Goal: Task Accomplishment & Management: Use online tool/utility

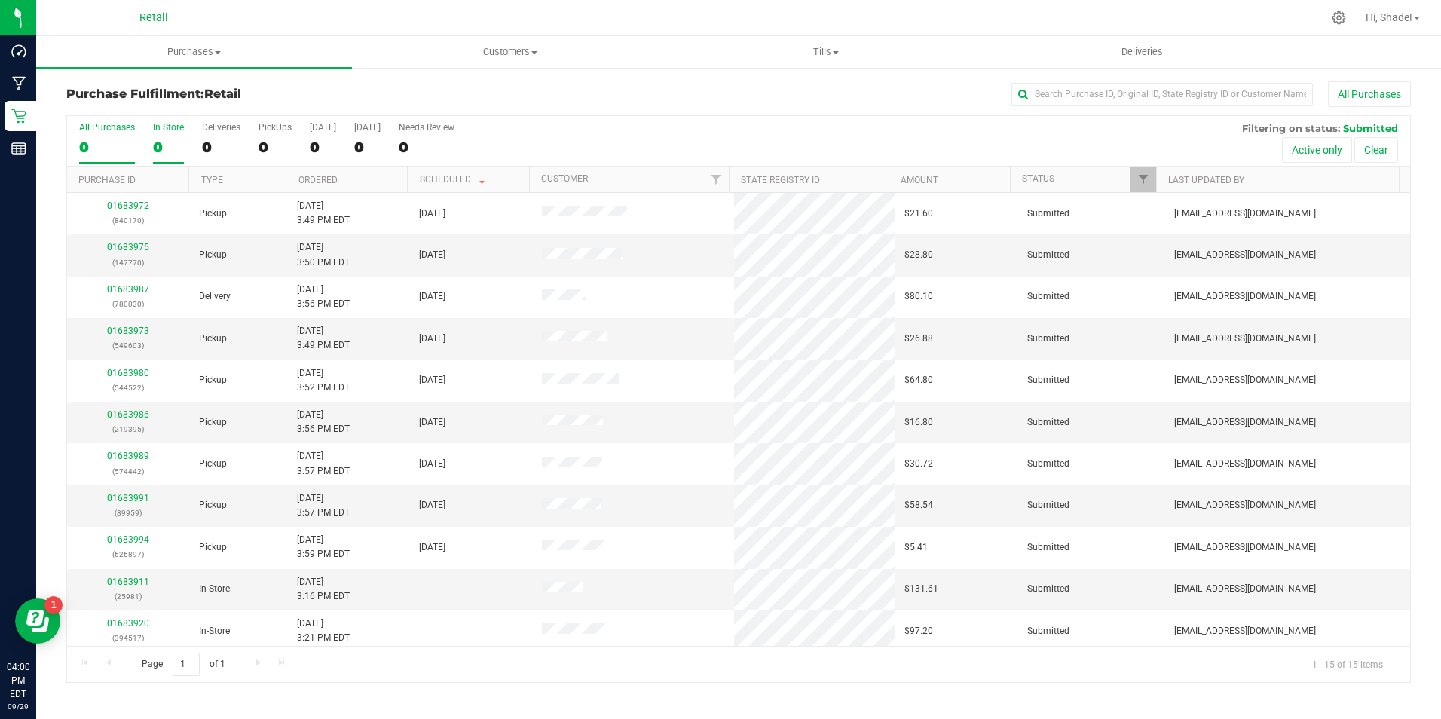
click at [155, 150] on div "0" at bounding box center [168, 147] width 31 height 17
click at [0, 0] on input "In Store 0" at bounding box center [0, 0] width 0 height 0
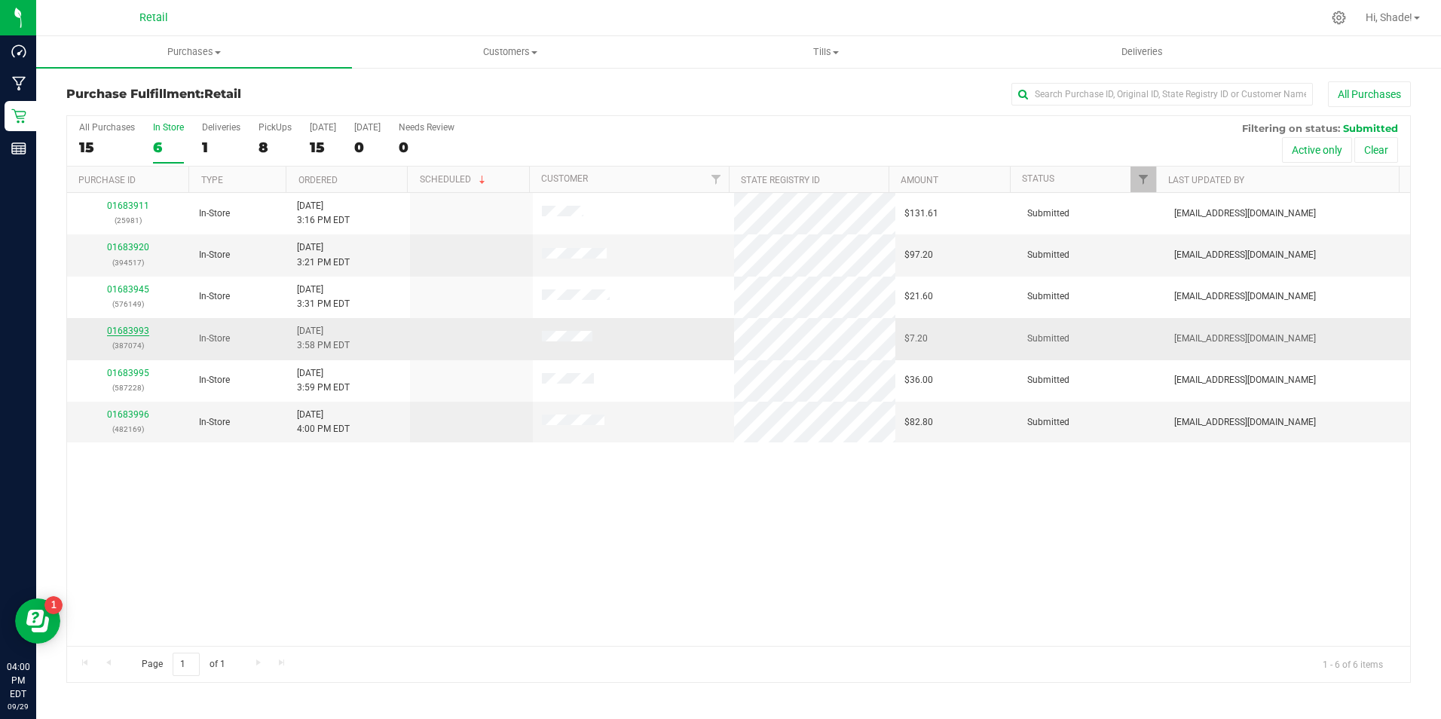
click at [131, 332] on link "01683993" at bounding box center [128, 331] width 42 height 11
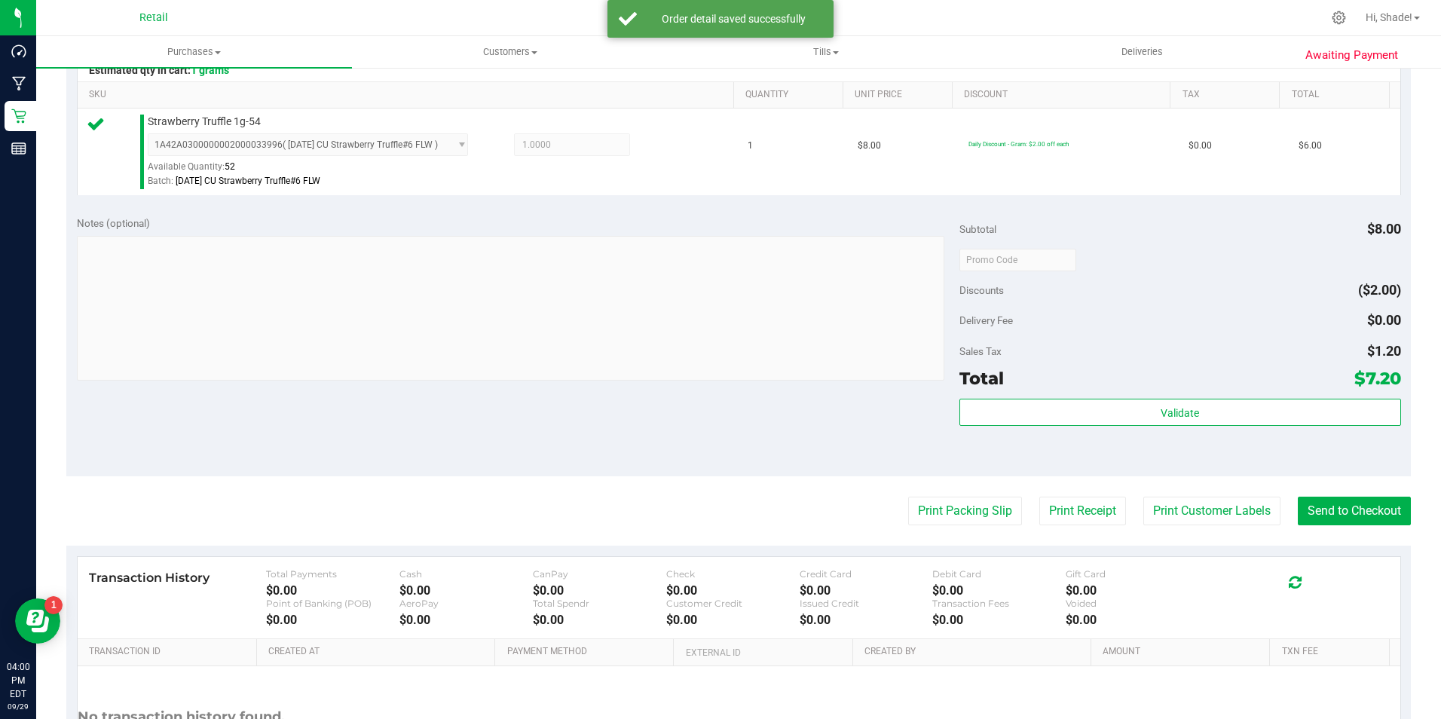
scroll to position [377, 0]
click at [1353, 531] on purchase-details "Back Edit Purchase Cancel Purchase View Profile # 01683993 Med | Rec METRC ID: …" at bounding box center [738, 264] width 1345 height 1121
click at [1362, 522] on button "Send to Checkout" at bounding box center [1354, 509] width 113 height 29
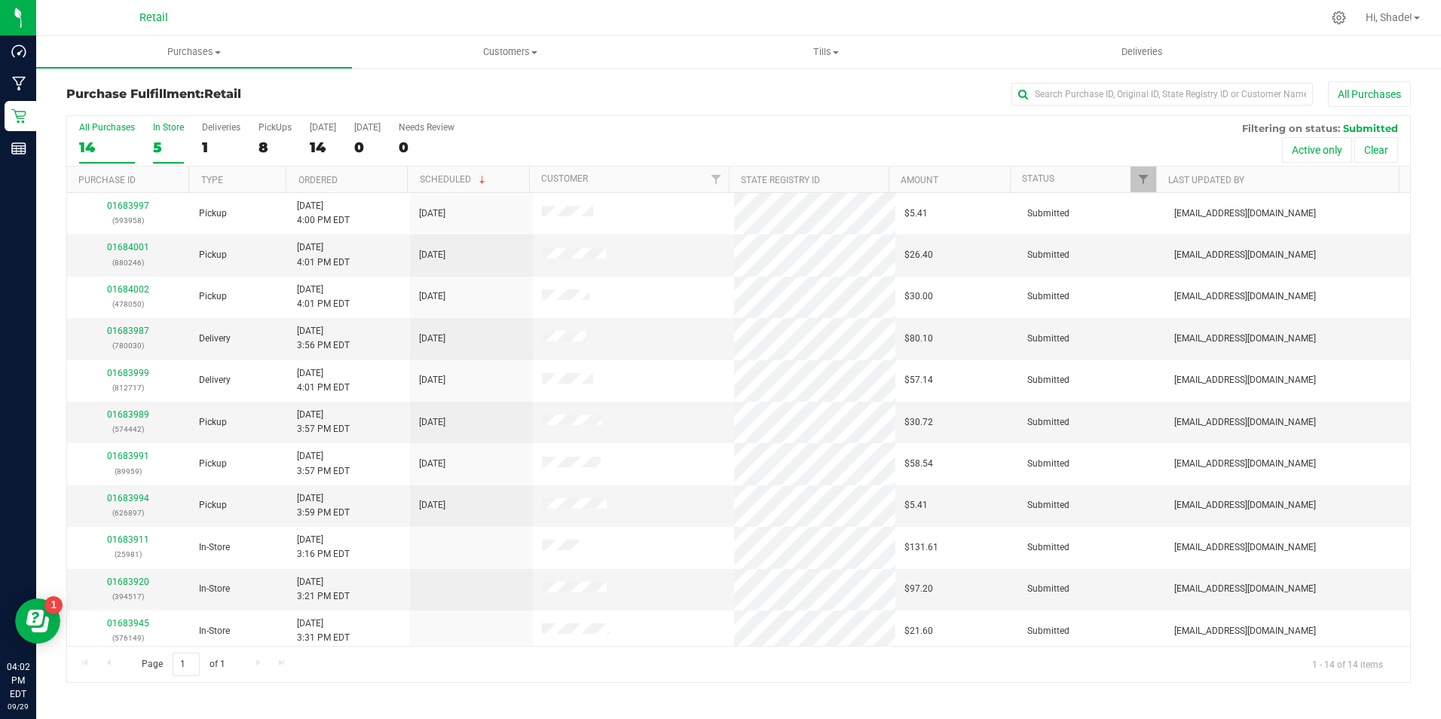
click at [173, 138] on label "In Store 5" at bounding box center [168, 142] width 31 height 41
click at [0, 0] on input "In Store 5" at bounding box center [0, 0] width 0 height 0
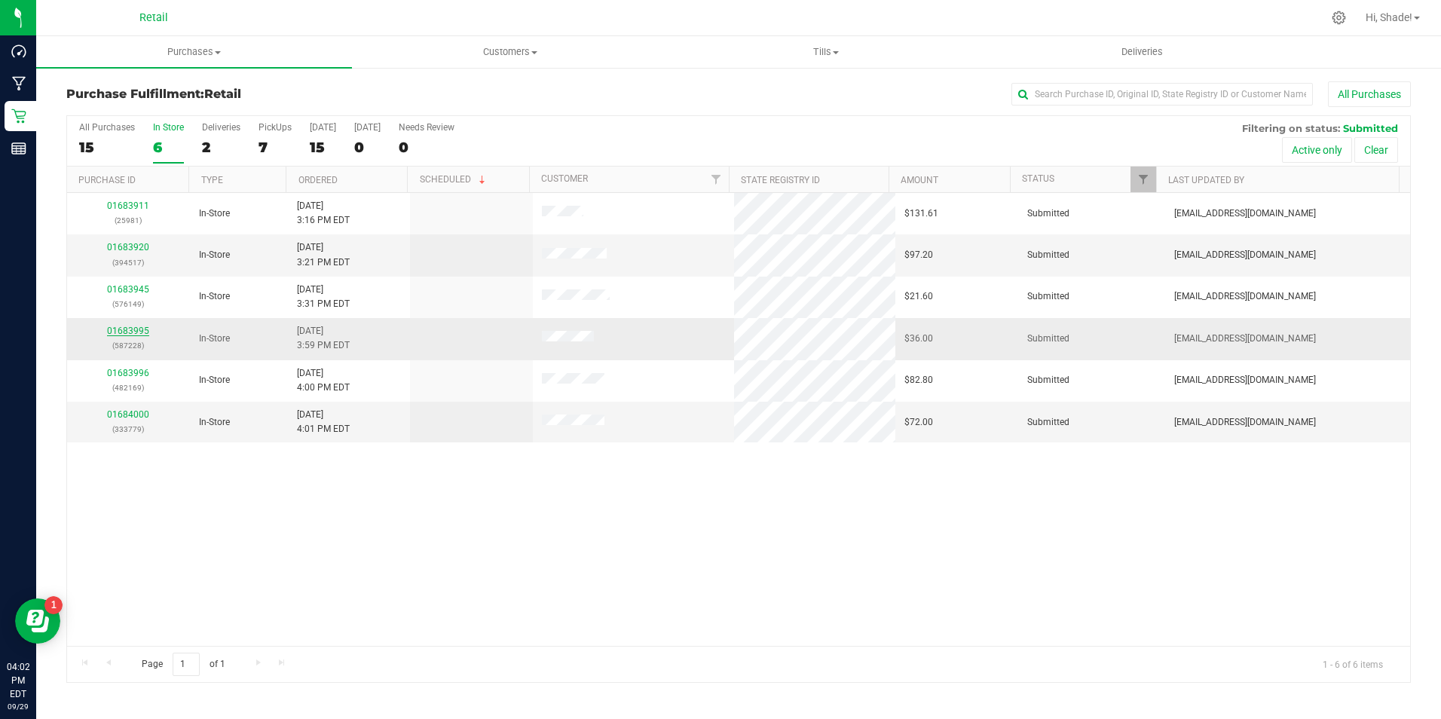
click at [129, 330] on link "01683995" at bounding box center [128, 331] width 42 height 11
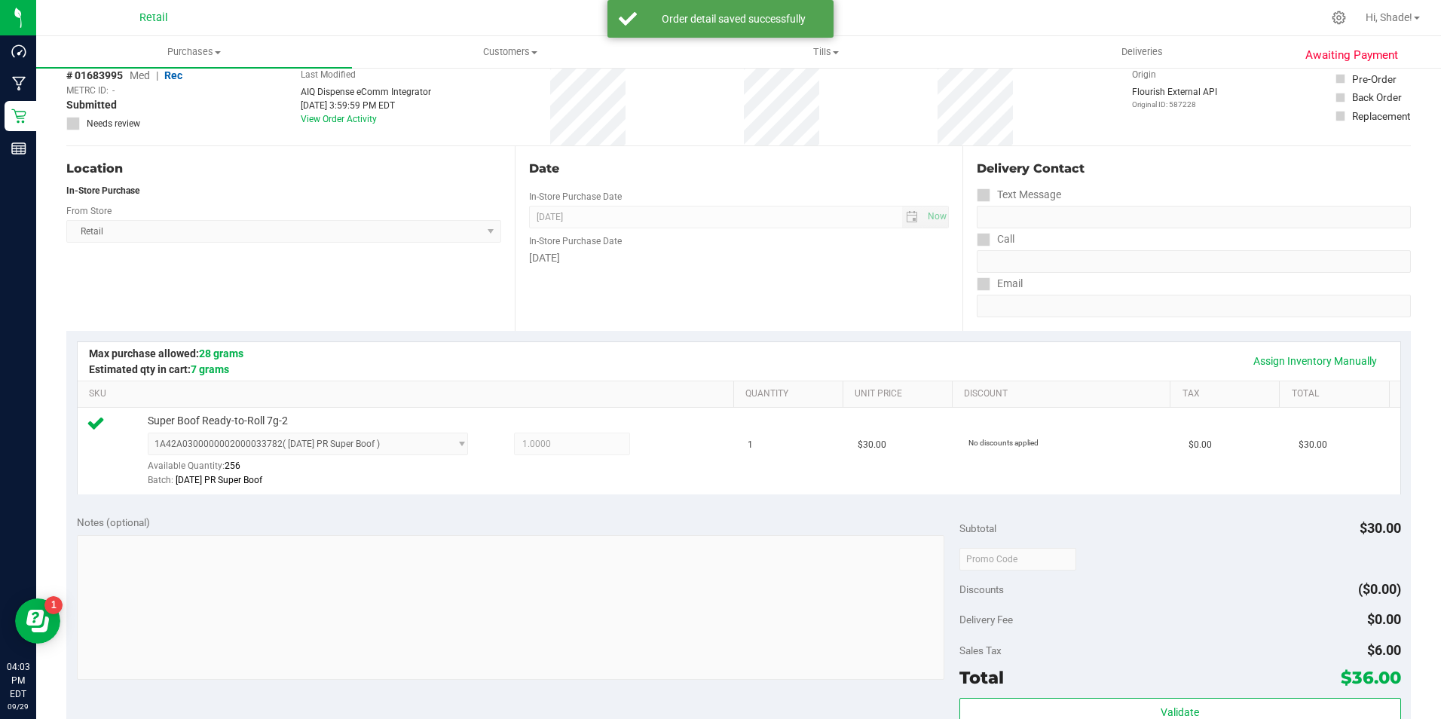
scroll to position [452, 0]
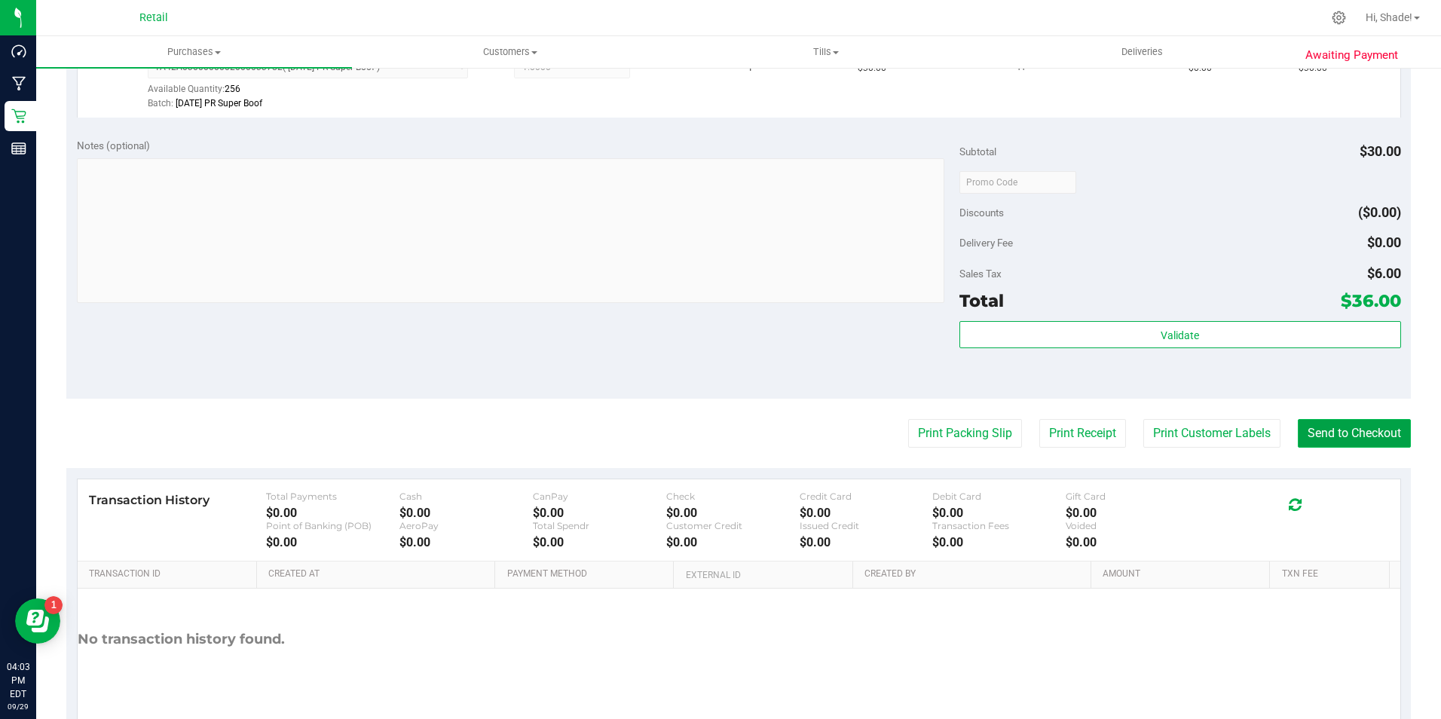
click at [1371, 438] on button "Send to Checkout" at bounding box center [1354, 433] width 113 height 29
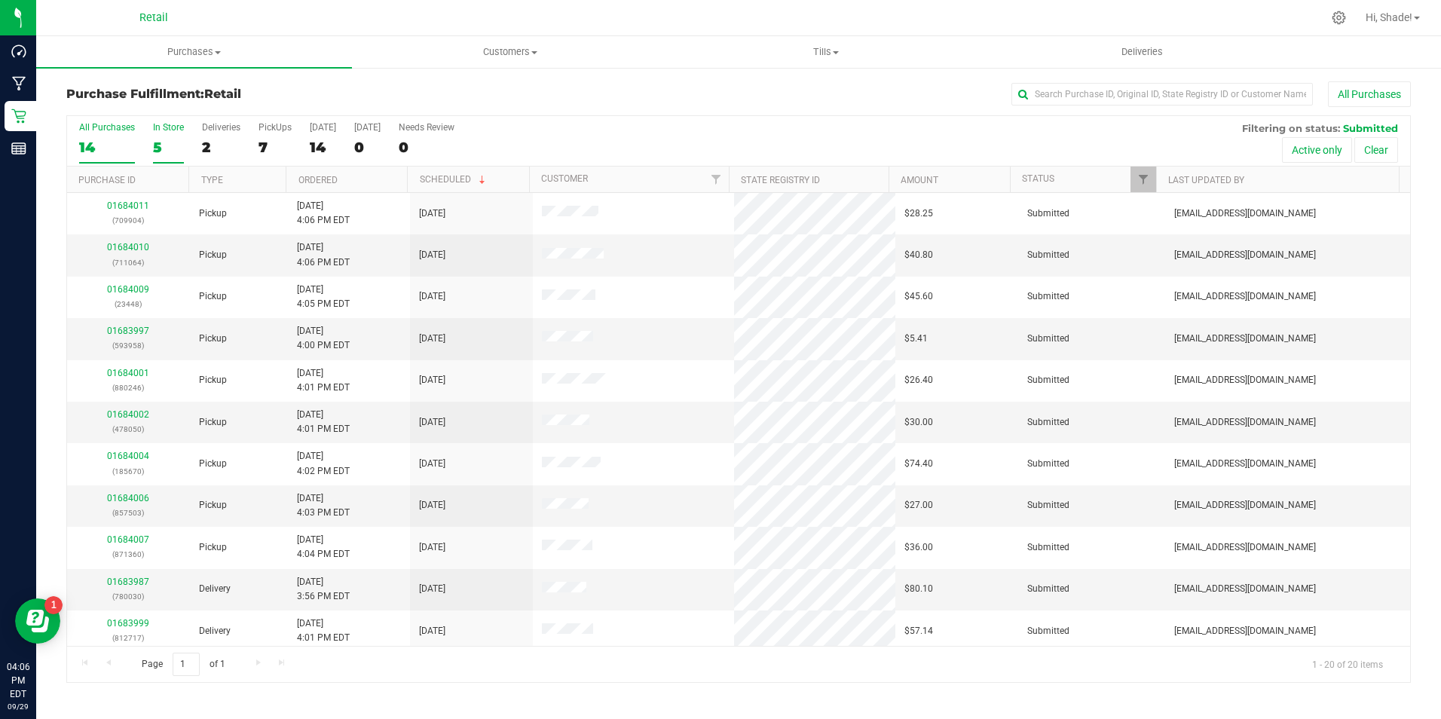
click at [160, 139] on div "5" at bounding box center [168, 147] width 31 height 17
click at [0, 0] on input "In Store 5" at bounding box center [0, 0] width 0 height 0
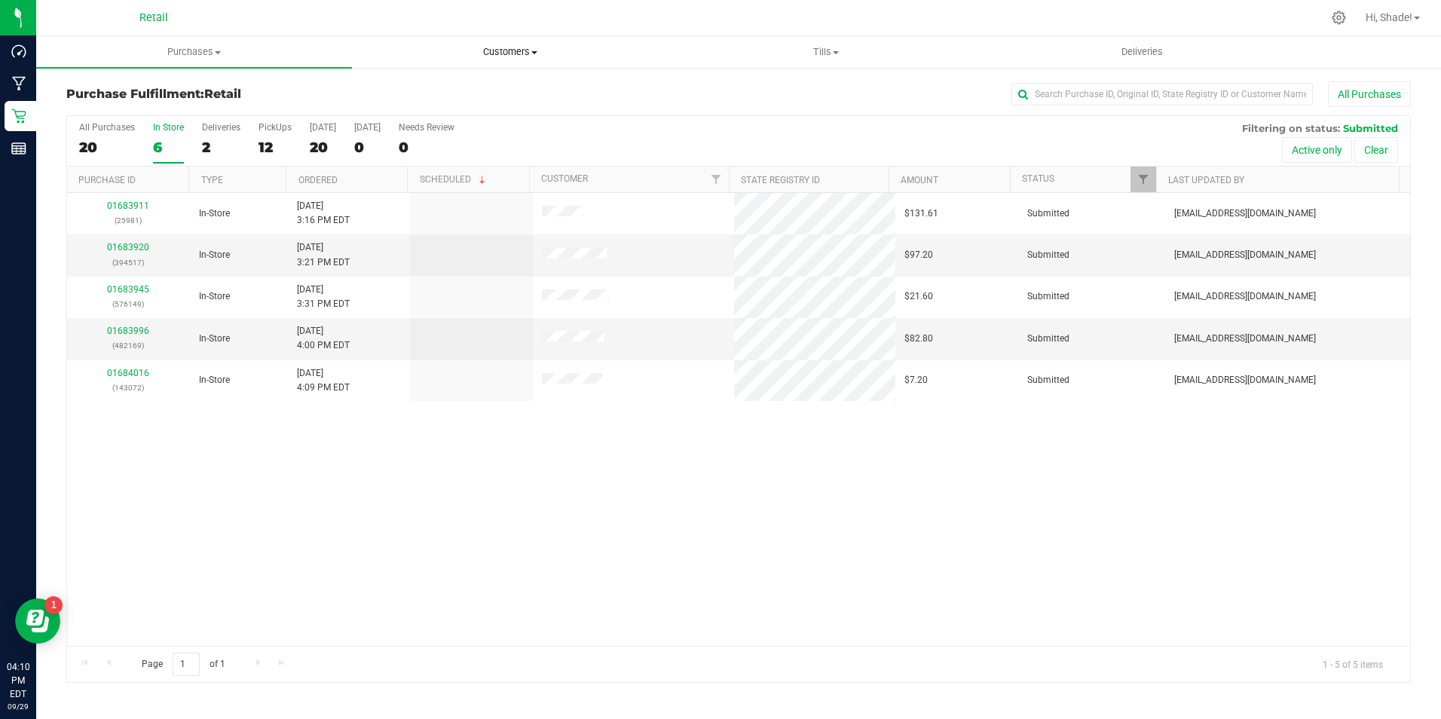
click at [504, 53] on span "Customers" at bounding box center [510, 52] width 314 height 14
click at [455, 84] on span "All customers" at bounding box center [406, 90] width 109 height 13
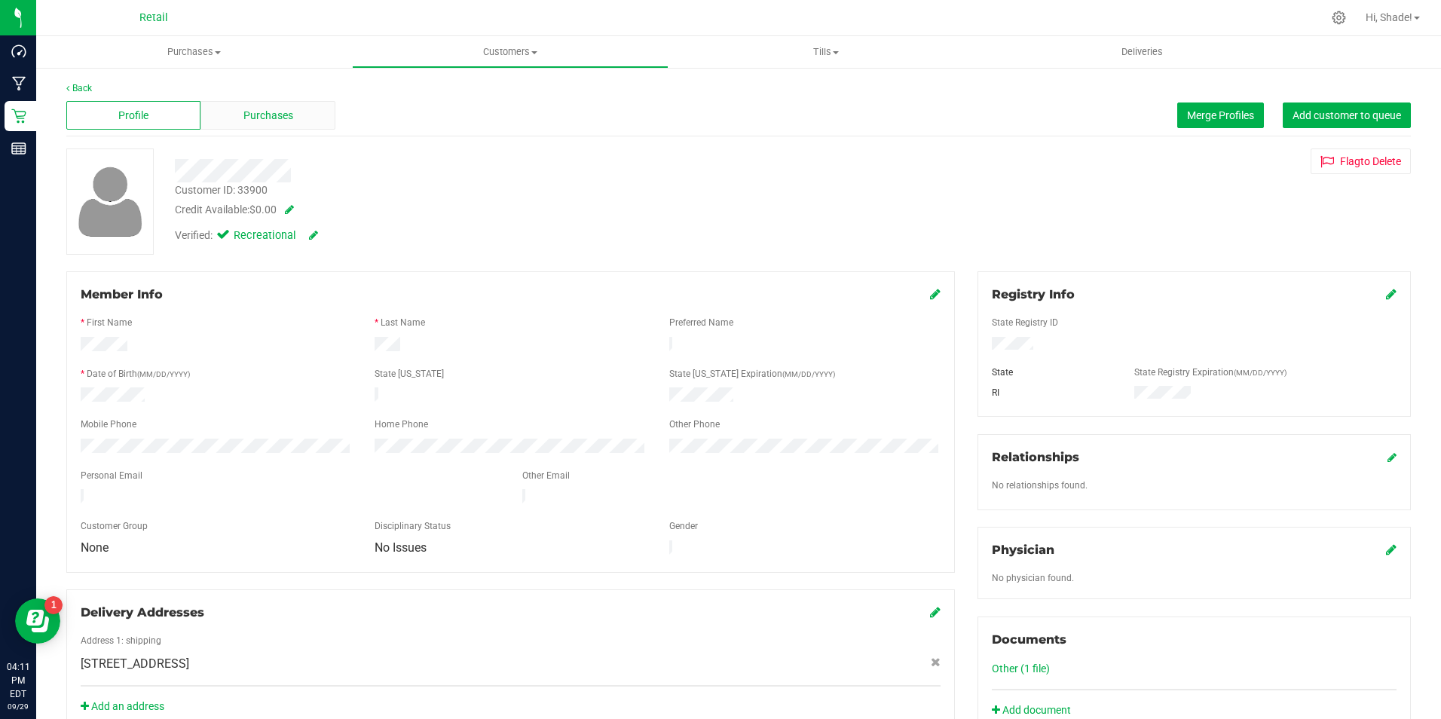
click at [275, 108] on span "Purchases" at bounding box center [269, 116] width 50 height 16
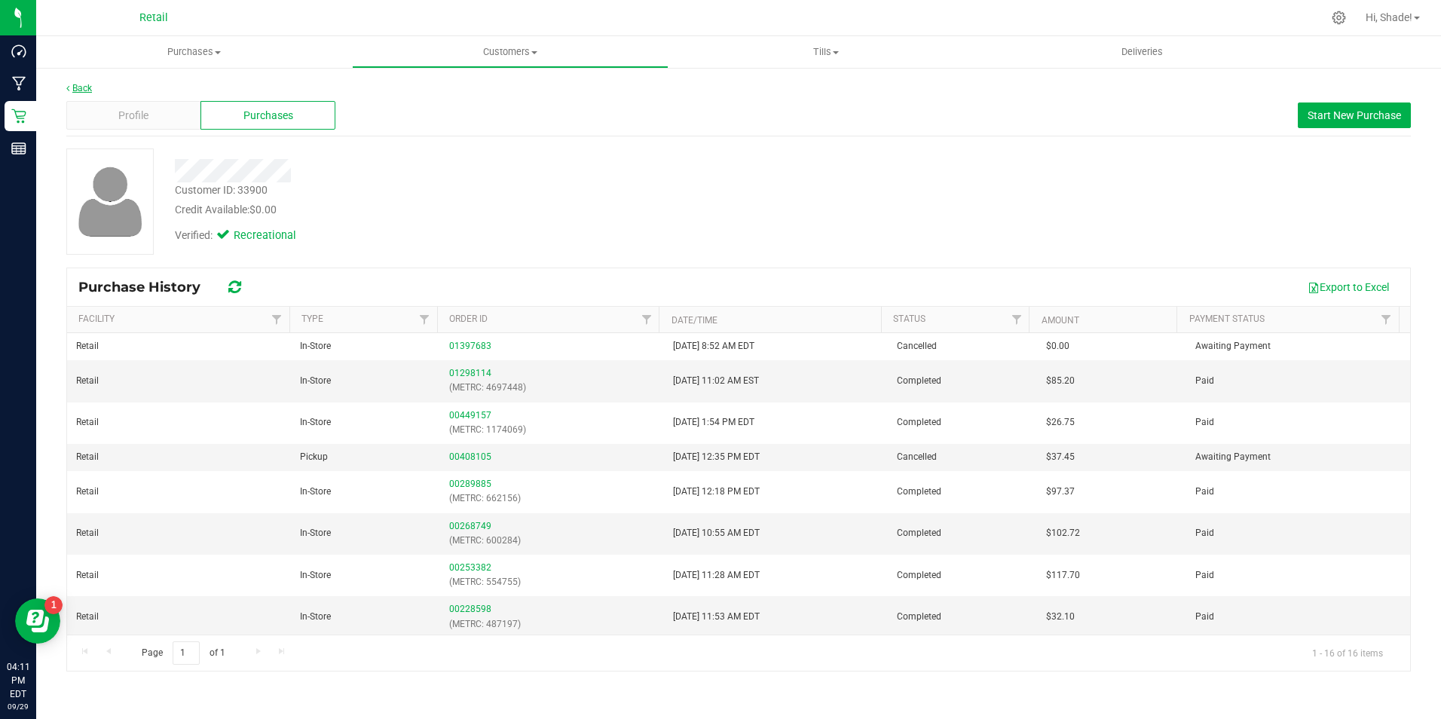
click at [75, 85] on link "Back" at bounding box center [79, 88] width 26 height 11
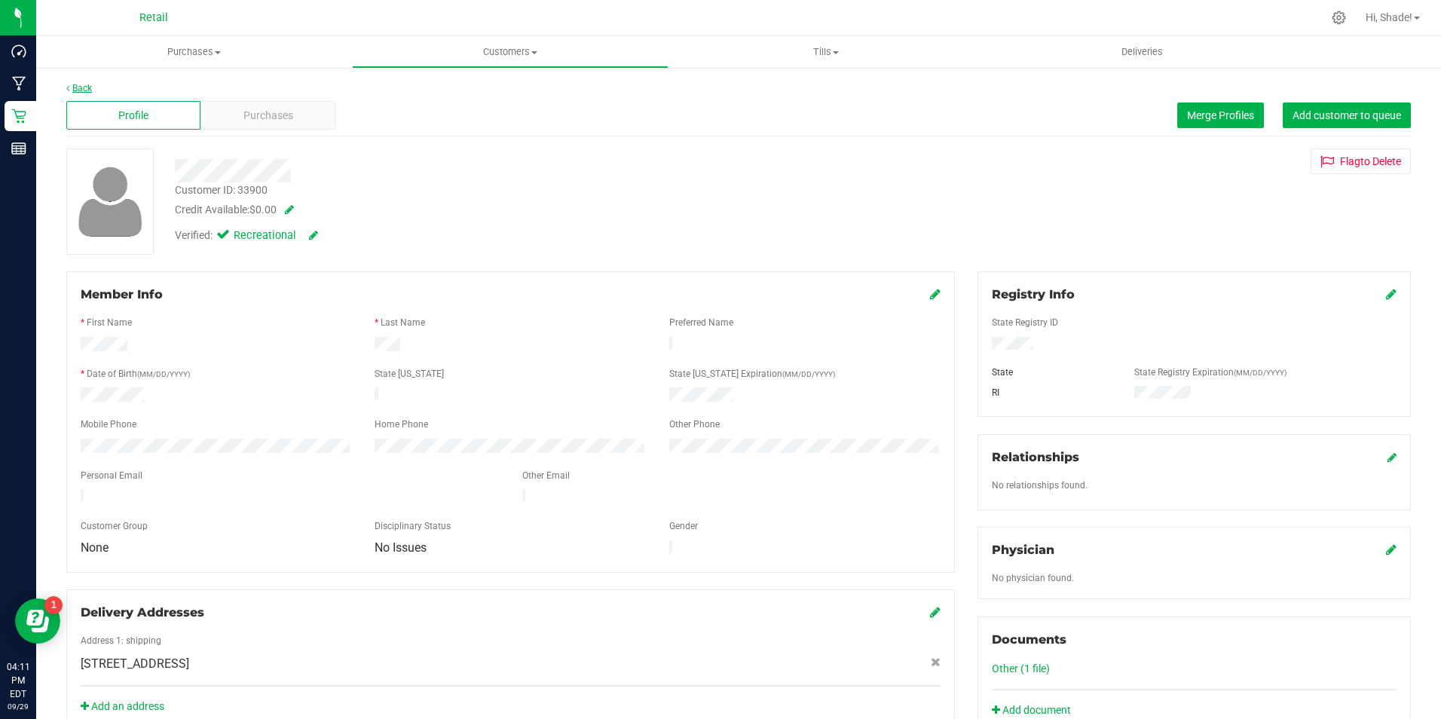
click at [84, 84] on link "Back" at bounding box center [79, 88] width 26 height 11
click at [259, 118] on span "Purchases" at bounding box center [269, 116] width 50 height 16
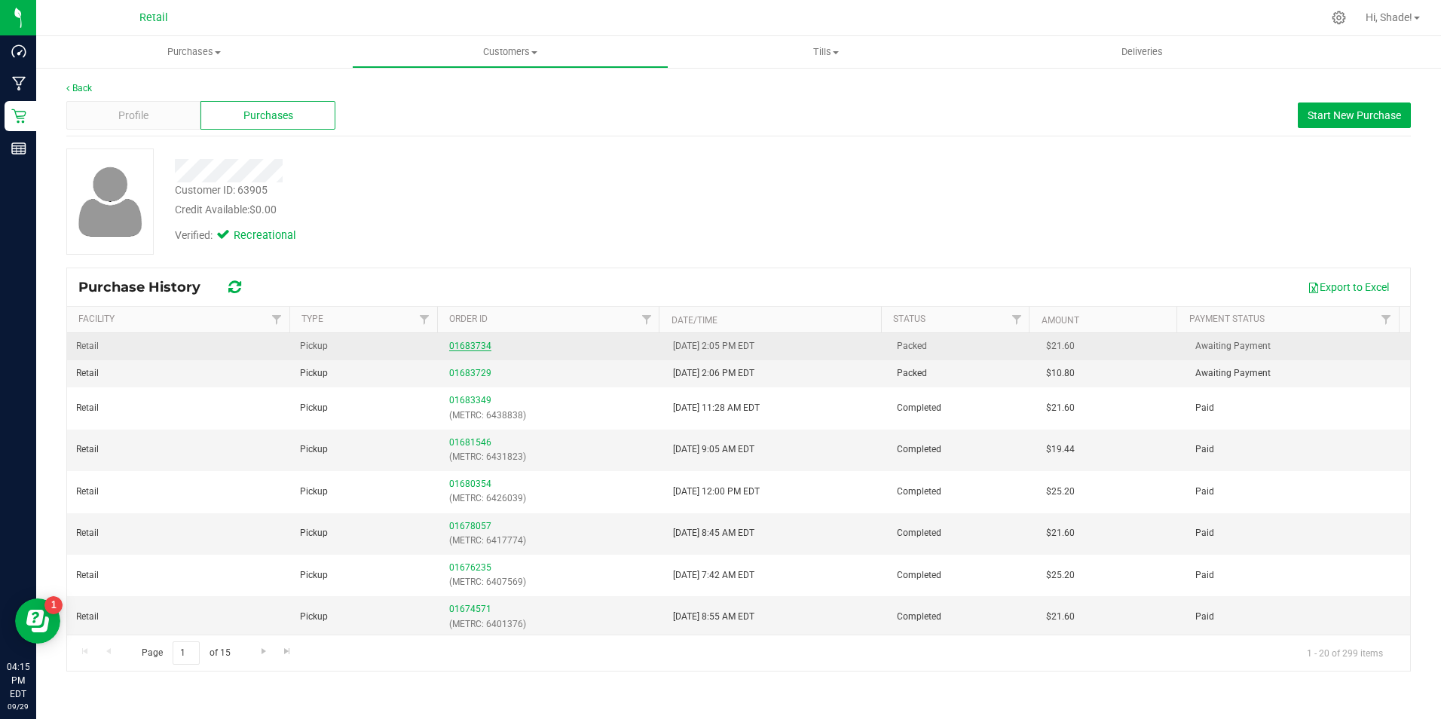
click at [483, 347] on link "01683734" at bounding box center [470, 346] width 42 height 11
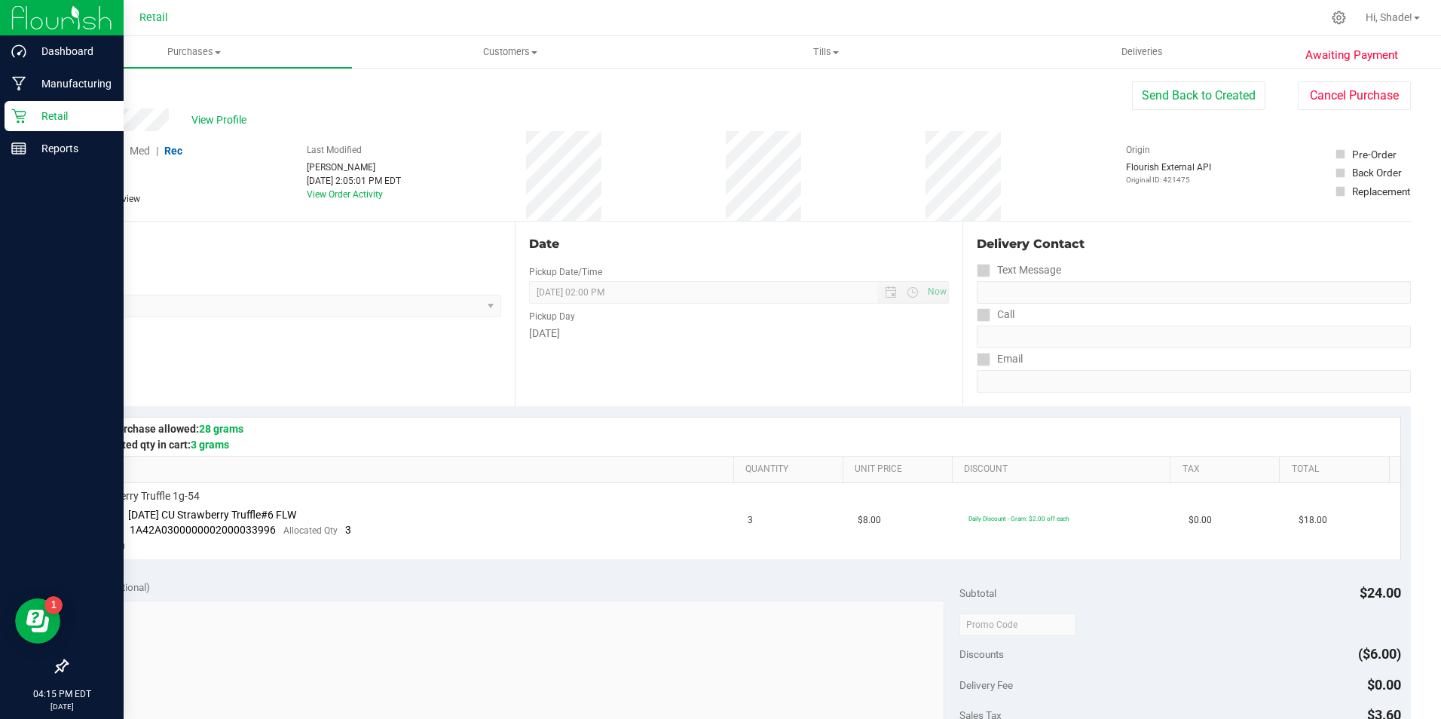
click at [28, 112] on p "Retail" at bounding box center [71, 116] width 90 height 18
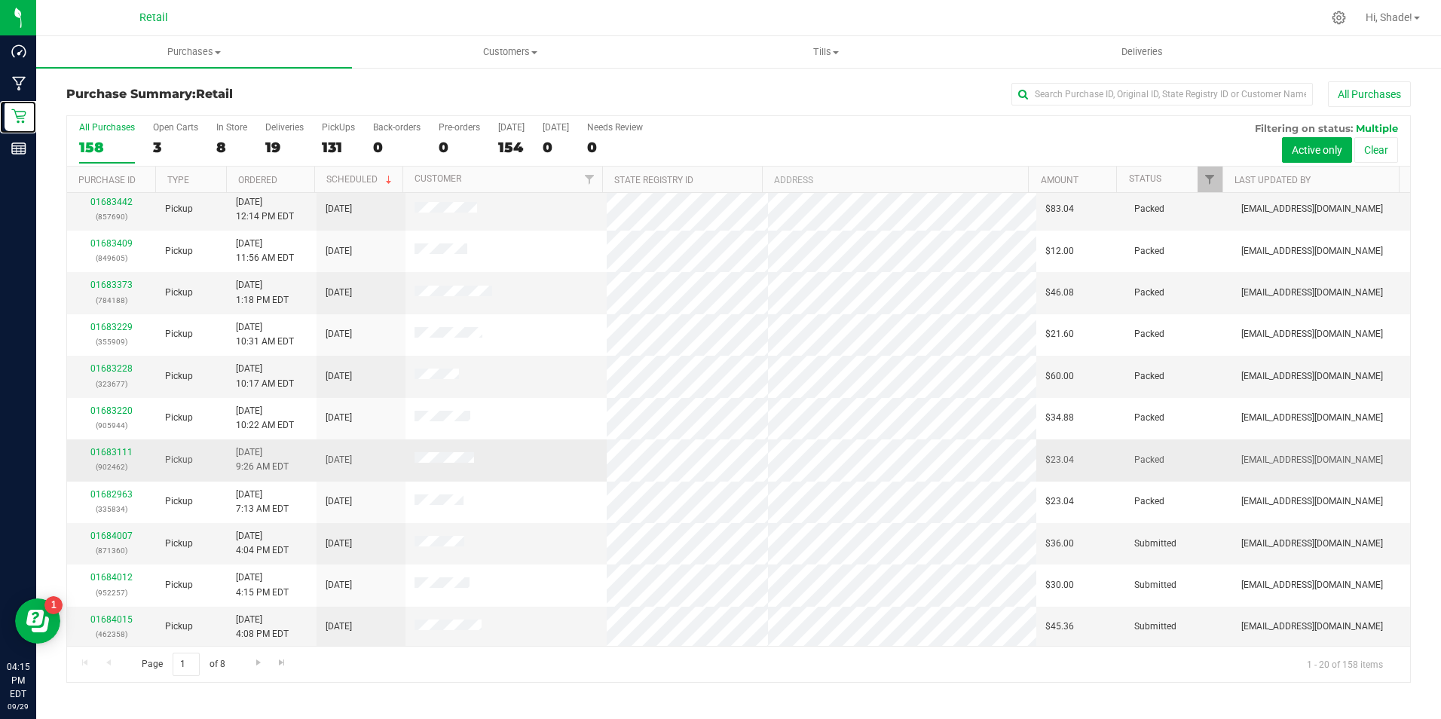
scroll to position [381, 0]
click at [103, 143] on div "158" at bounding box center [107, 147] width 56 height 17
click at [0, 0] on input "All Purchases 158" at bounding box center [0, 0] width 0 height 0
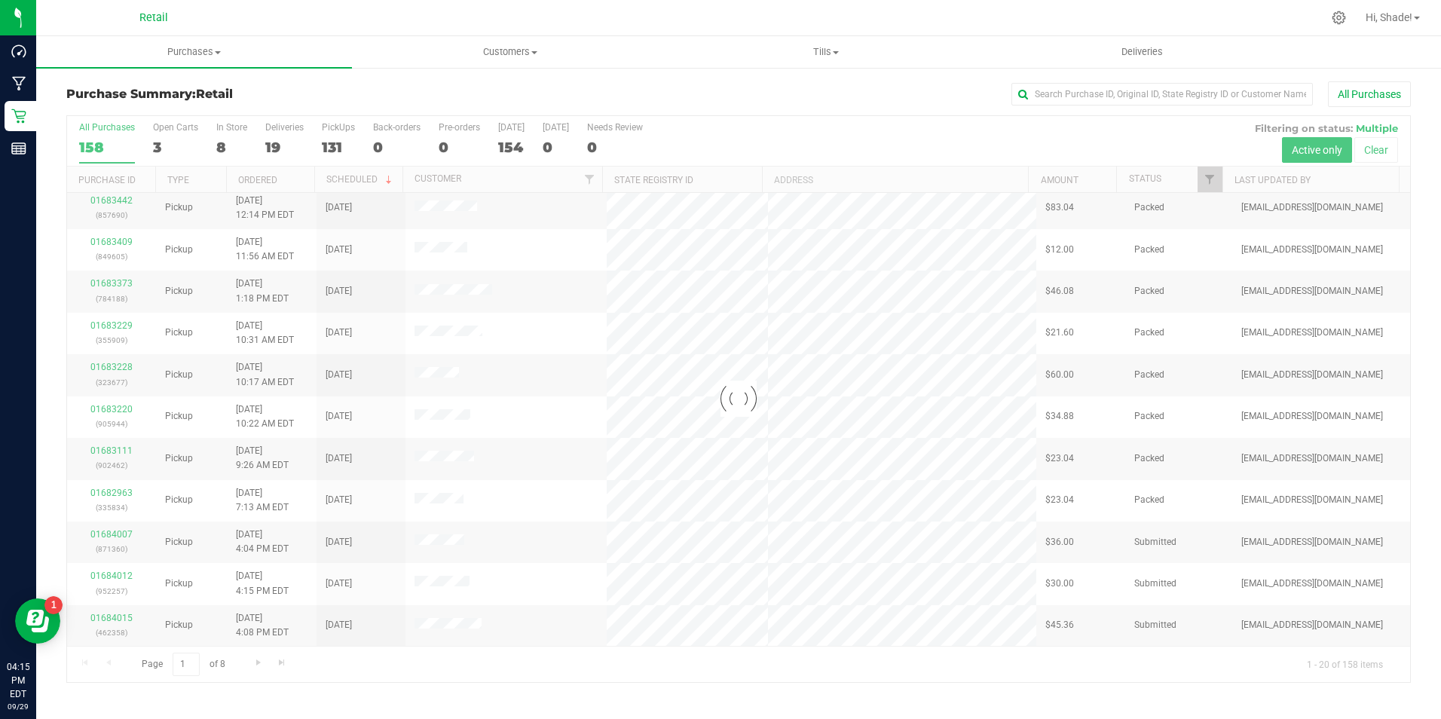
click at [103, 143] on div at bounding box center [738, 399] width 1343 height 566
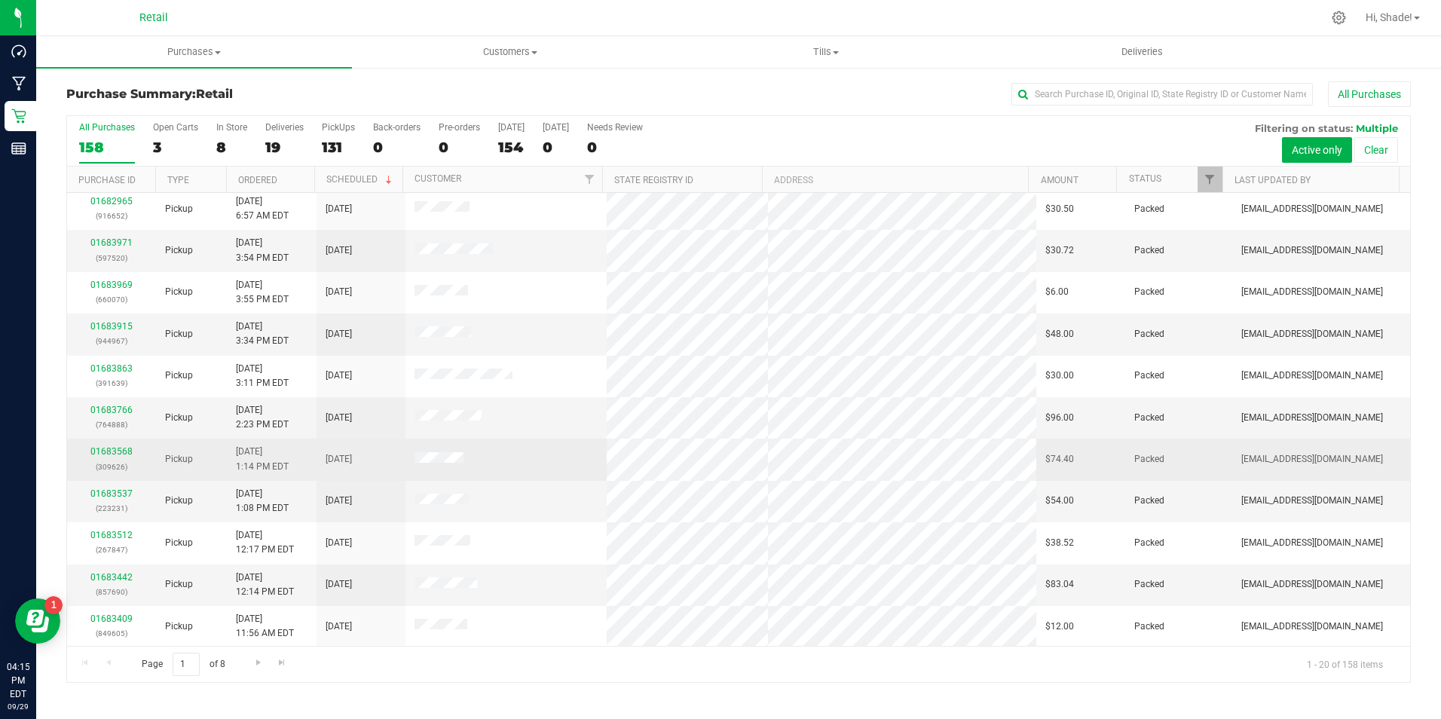
scroll to position [0, 0]
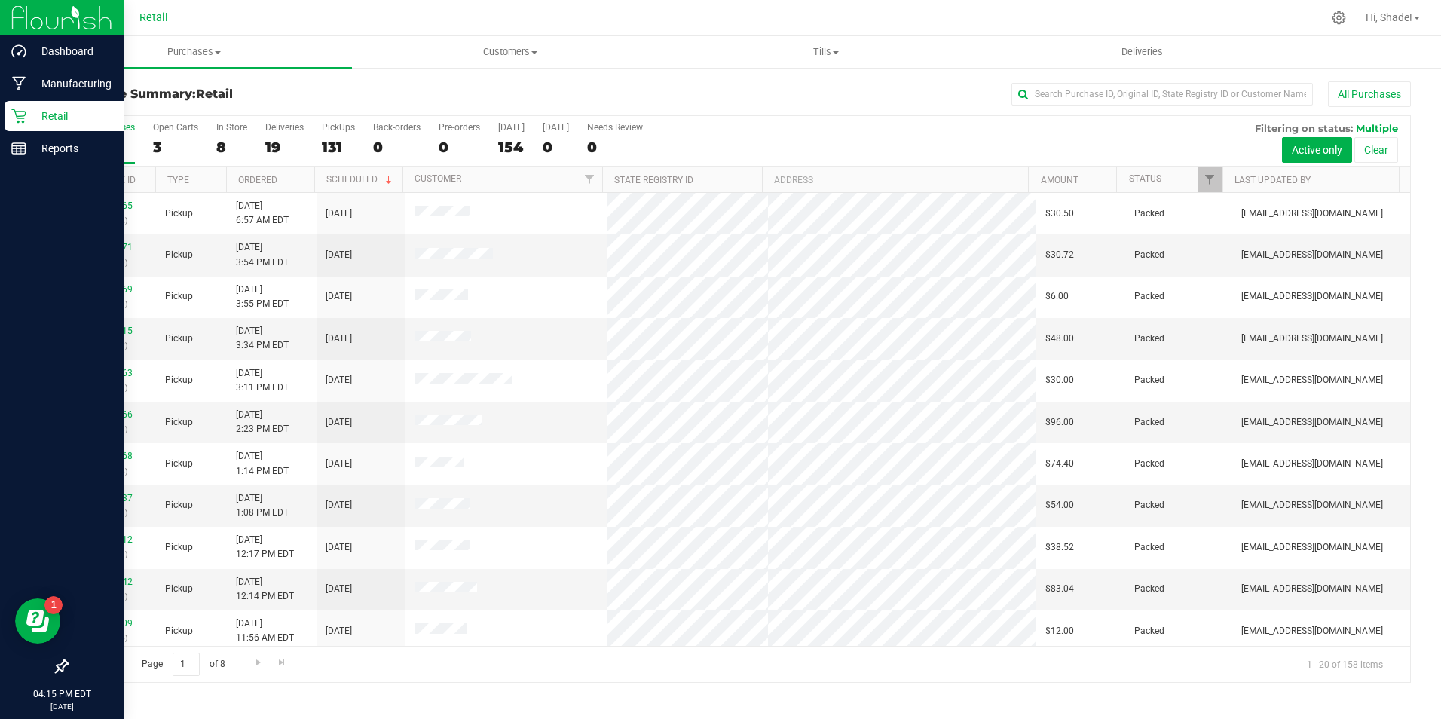
click at [20, 118] on icon at bounding box center [18, 116] width 15 height 15
click at [17, 117] on icon at bounding box center [18, 116] width 14 height 14
click at [2, 108] on link "Retail" at bounding box center [62, 117] width 124 height 32
click at [42, 117] on p "Retail" at bounding box center [71, 116] width 90 height 18
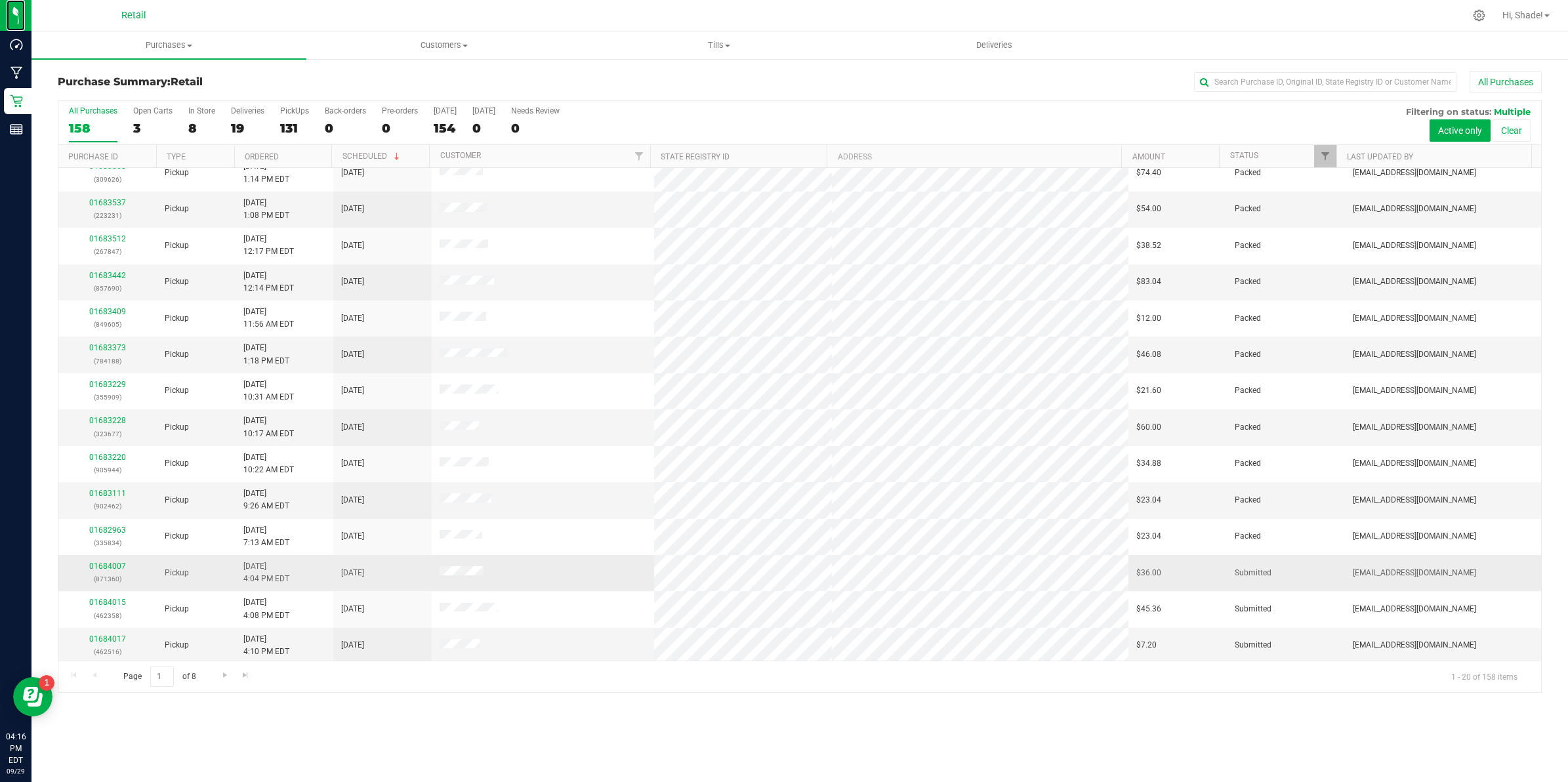
scroll to position [236, 0]
click at [241, 625] on span "Go to the last page" at bounding box center [245, 675] width 10 height 10
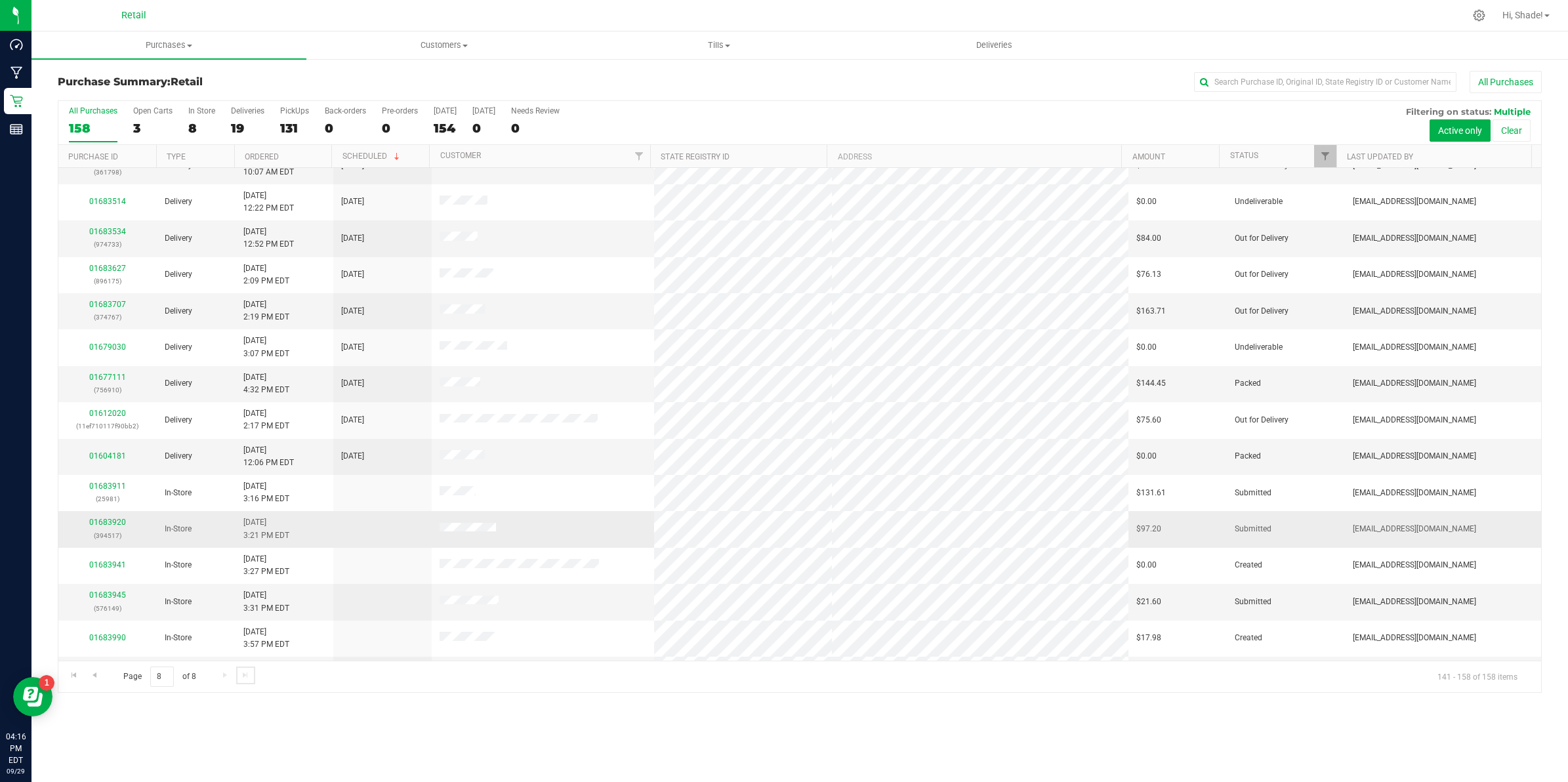
scroll to position [163, 0]
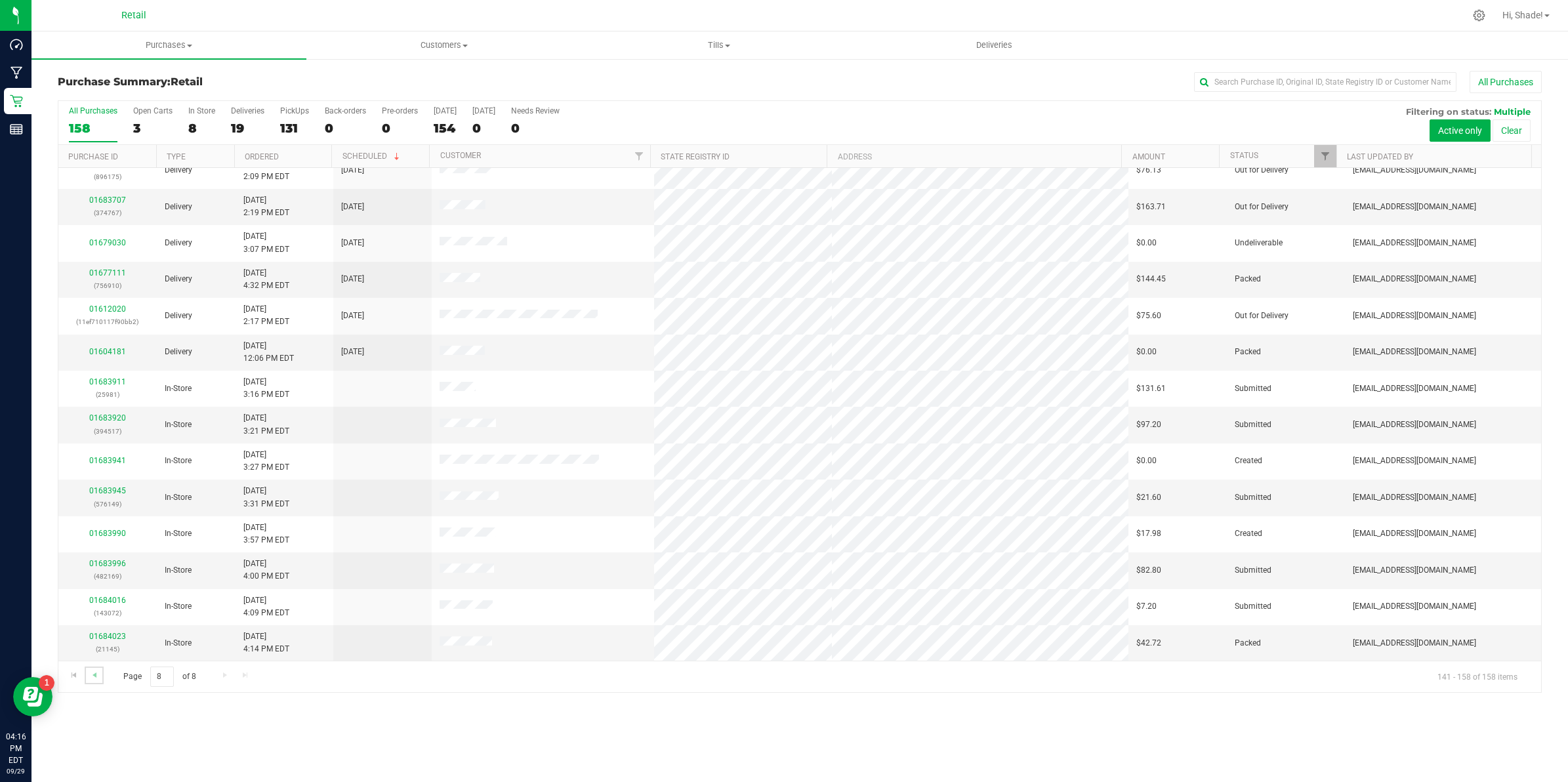
click at [87, 625] on link "Go to the previous page" at bounding box center [94, 675] width 19 height 17
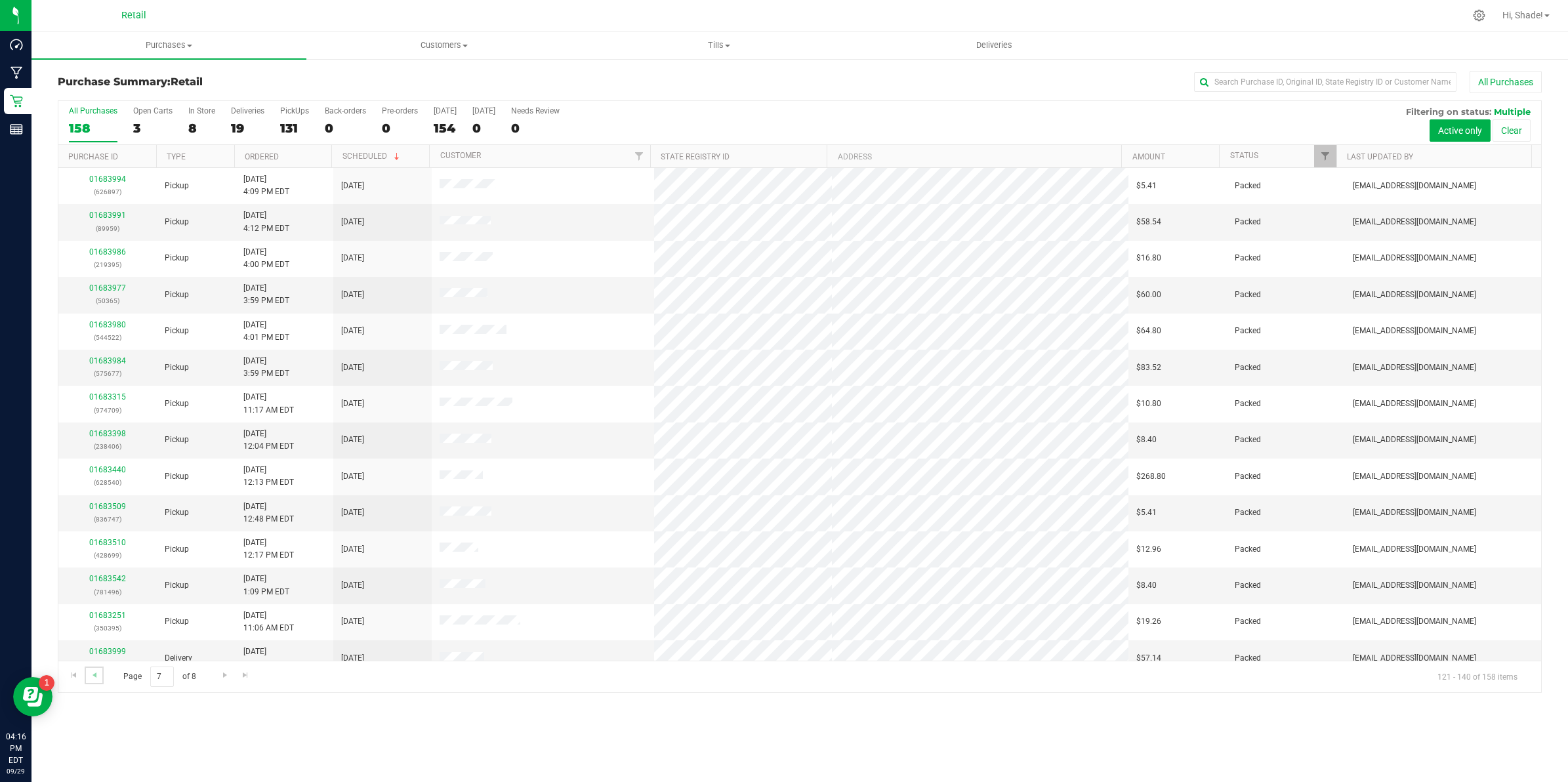
click at [87, 625] on link "Go to the previous page" at bounding box center [94, 675] width 19 height 17
click at [90, 625] on span "Go to the previous page" at bounding box center [95, 675] width 10 height 10
click at [61, 625] on div "Page 4 of 8 61 - 80 of 158 items" at bounding box center [800, 676] width 1483 height 31
click at [92, 625] on span "Go to the previous page" at bounding box center [95, 675] width 10 height 10
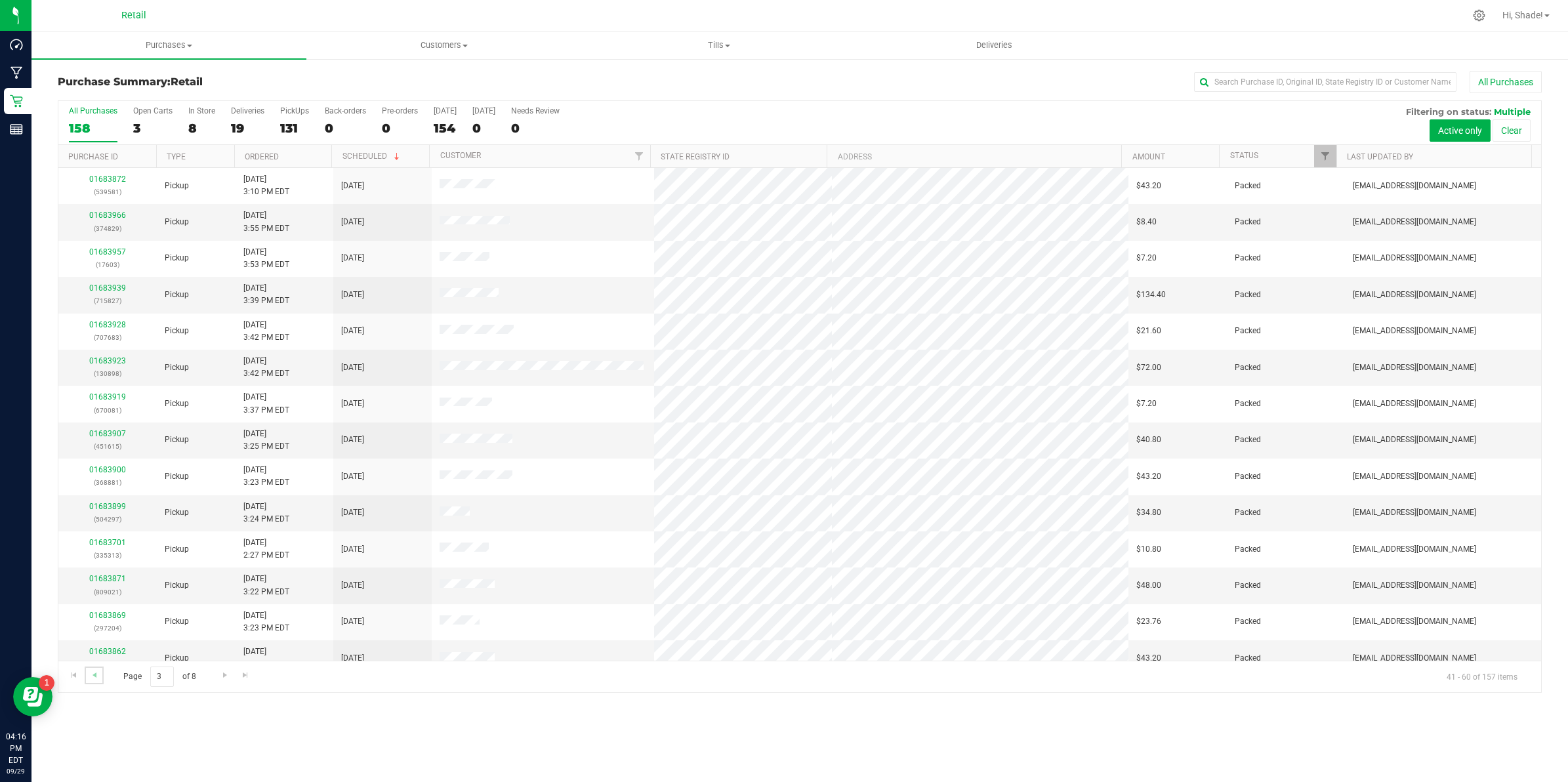
click at [102, 625] on link "Go to the previous page" at bounding box center [94, 675] width 19 height 17
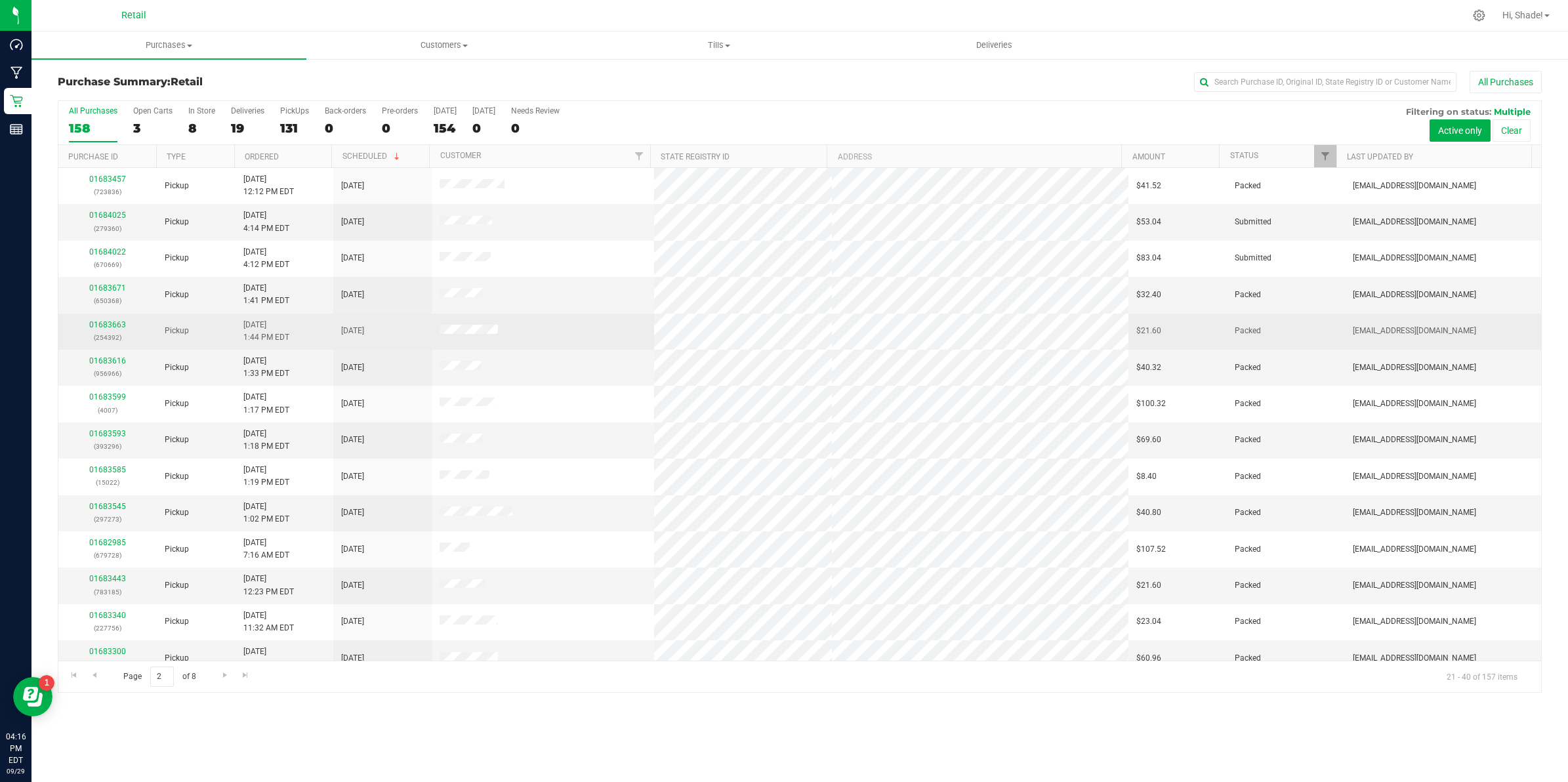
click at [110, 320] on div "01683663 (254392)" at bounding box center [107, 331] width 83 height 25
click at [110, 329] on link "01683663" at bounding box center [108, 324] width 37 height 10
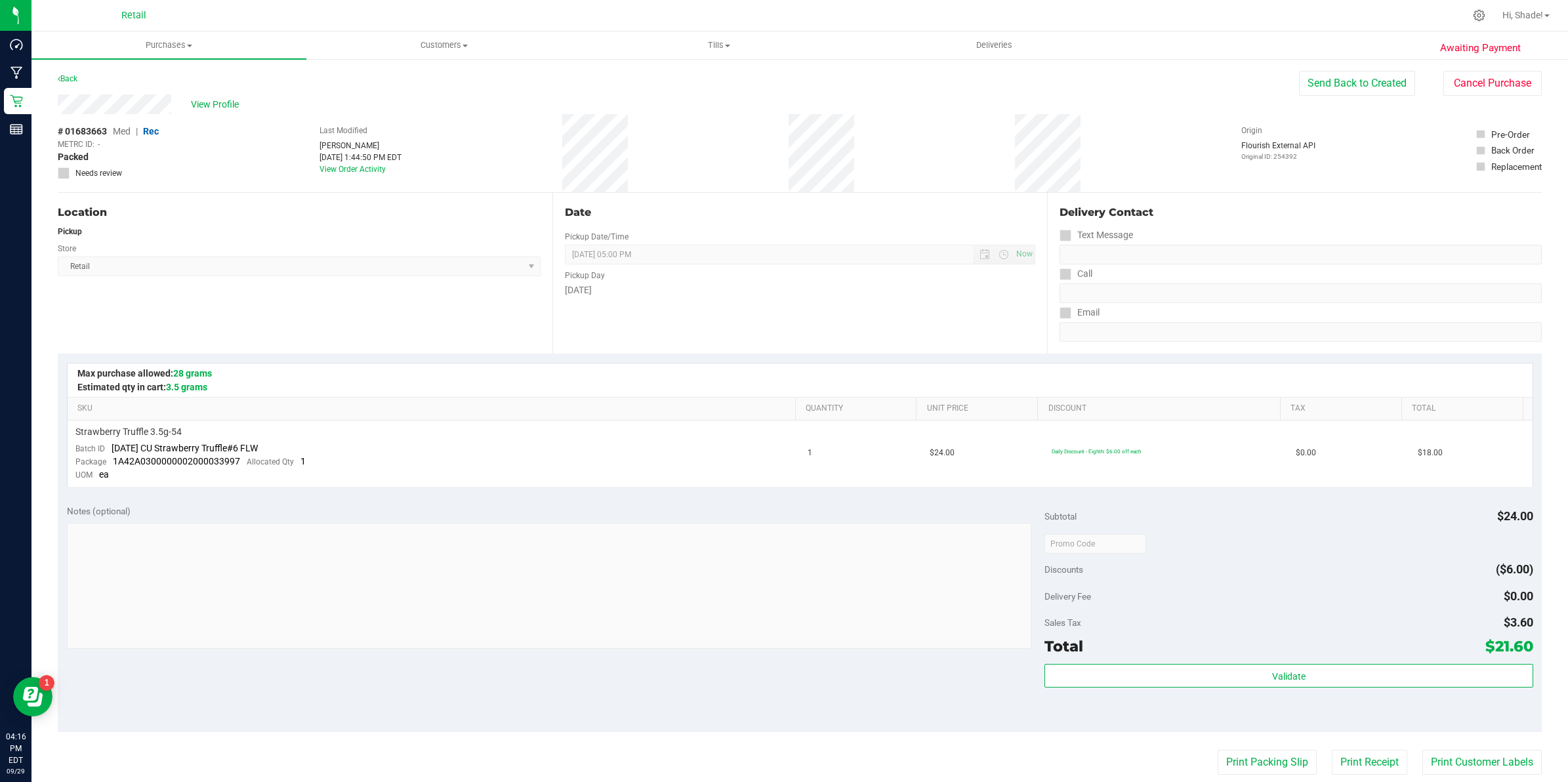
click at [261, 271] on span "Retail Select Store Retail" at bounding box center [298, 266] width 483 height 20
click at [524, 263] on span "Retail Select Store Retail" at bounding box center [298, 266] width 483 height 20
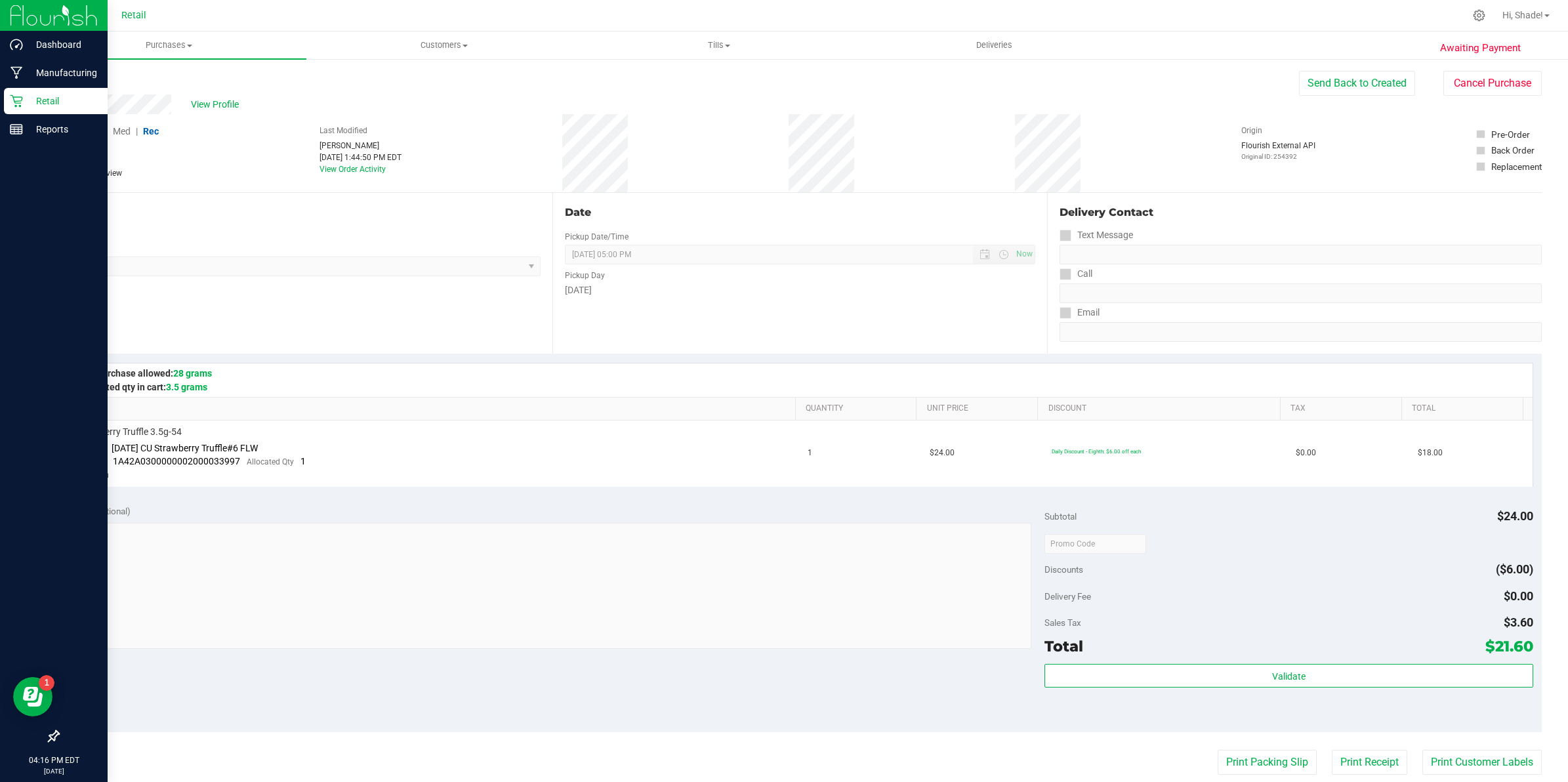
click at [30, 98] on p "Retail" at bounding box center [62, 101] width 78 height 16
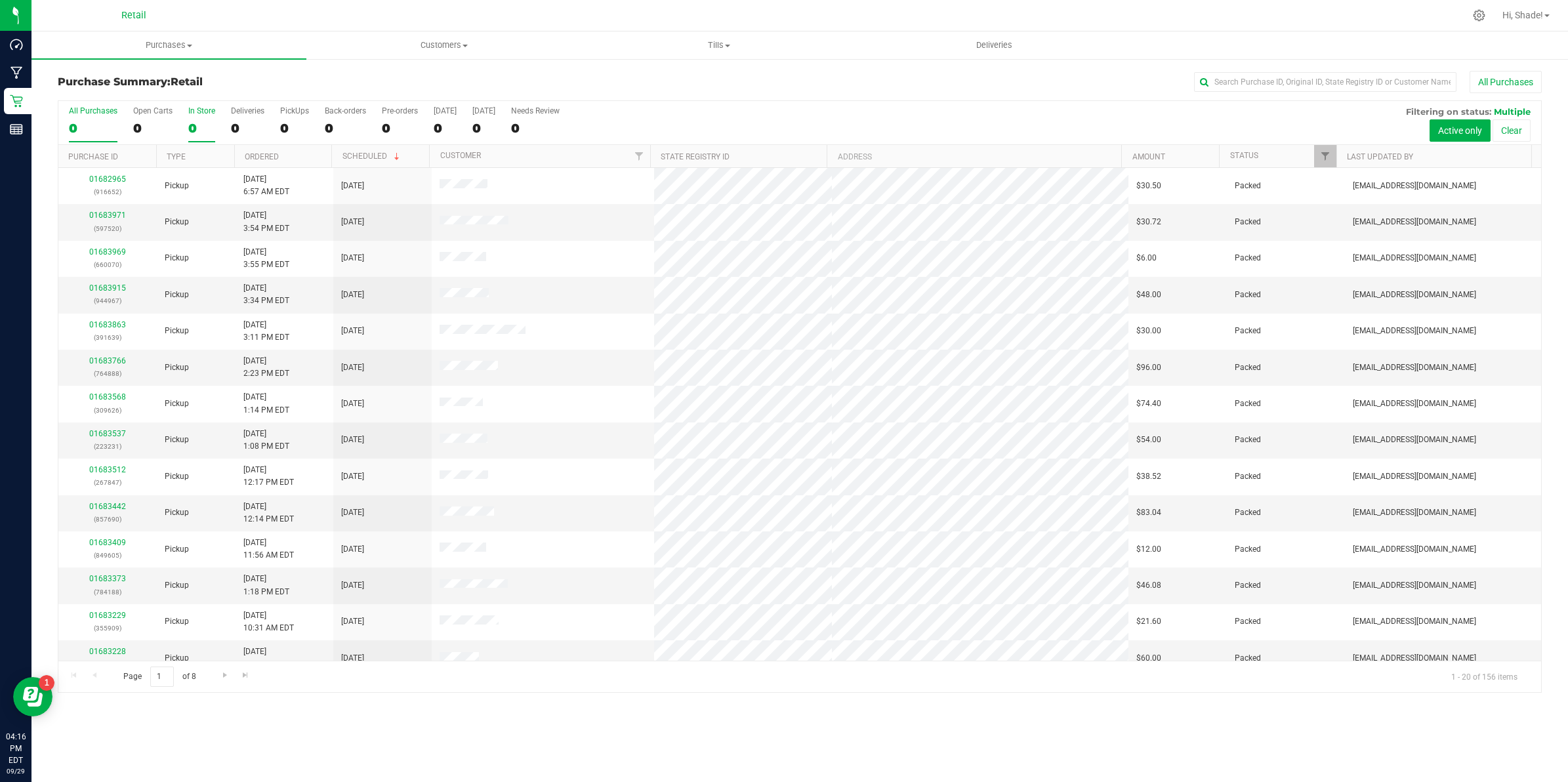
click at [198, 115] on div "In Store" at bounding box center [201, 110] width 27 height 10
click at [0, 0] on input "In Store 0" at bounding box center [0, 0] width 0 height 0
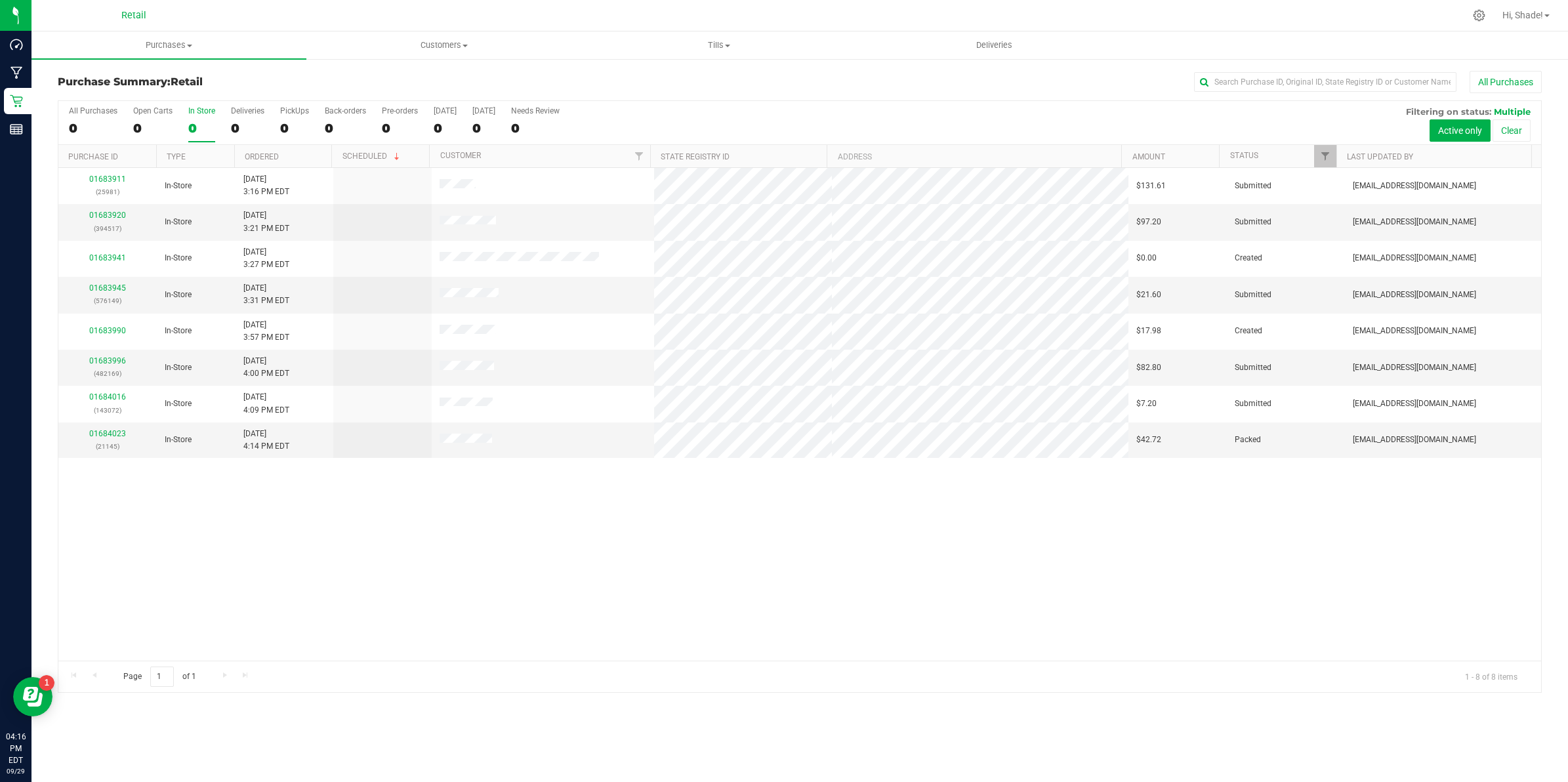
click at [198, 130] on div "0" at bounding box center [201, 128] width 27 height 15
click at [0, 0] on input "In Store 0" at bounding box center [0, 0] width 0 height 0
click at [198, 130] on div "0" at bounding box center [201, 128] width 27 height 15
click at [0, 0] on input "In Store 0" at bounding box center [0, 0] width 0 height 0
click at [198, 130] on div "8" at bounding box center [201, 128] width 27 height 15
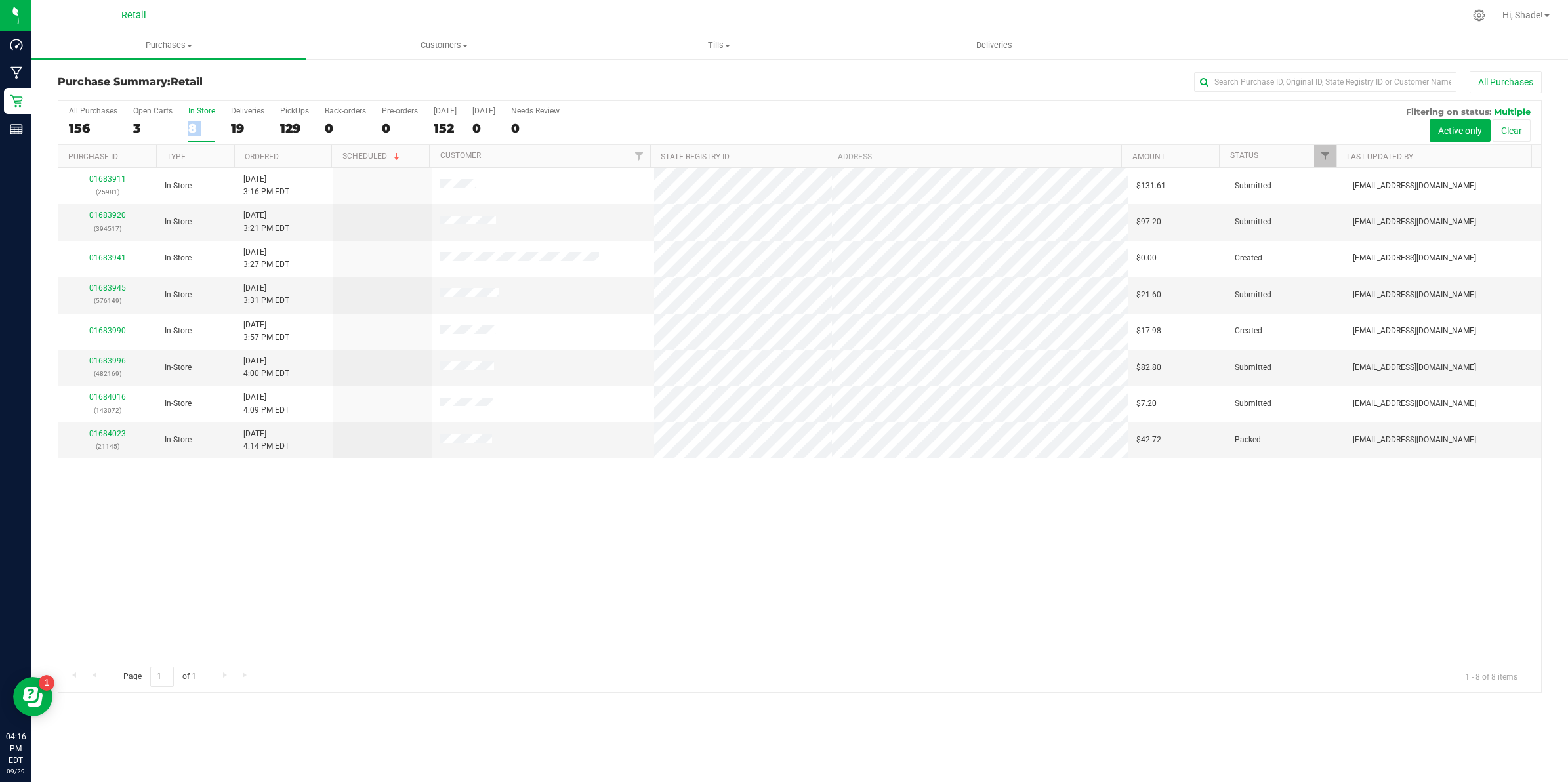
click at [0, 0] on input "In Store 8" at bounding box center [0, 0] width 0 height 0
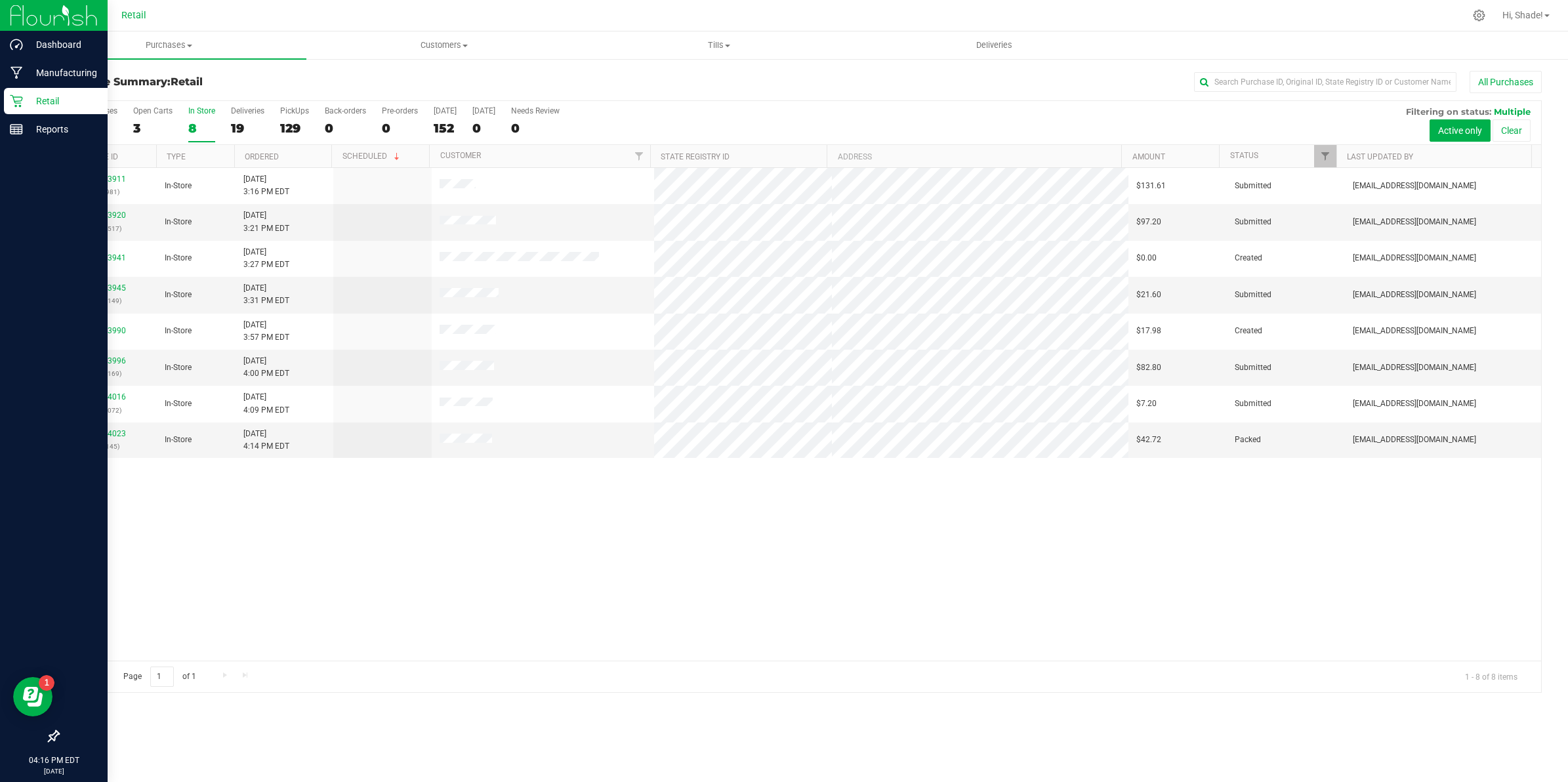
click at [4, 93] on div "Retail" at bounding box center [56, 101] width 104 height 26
click at [17, 99] on icon at bounding box center [16, 101] width 13 height 13
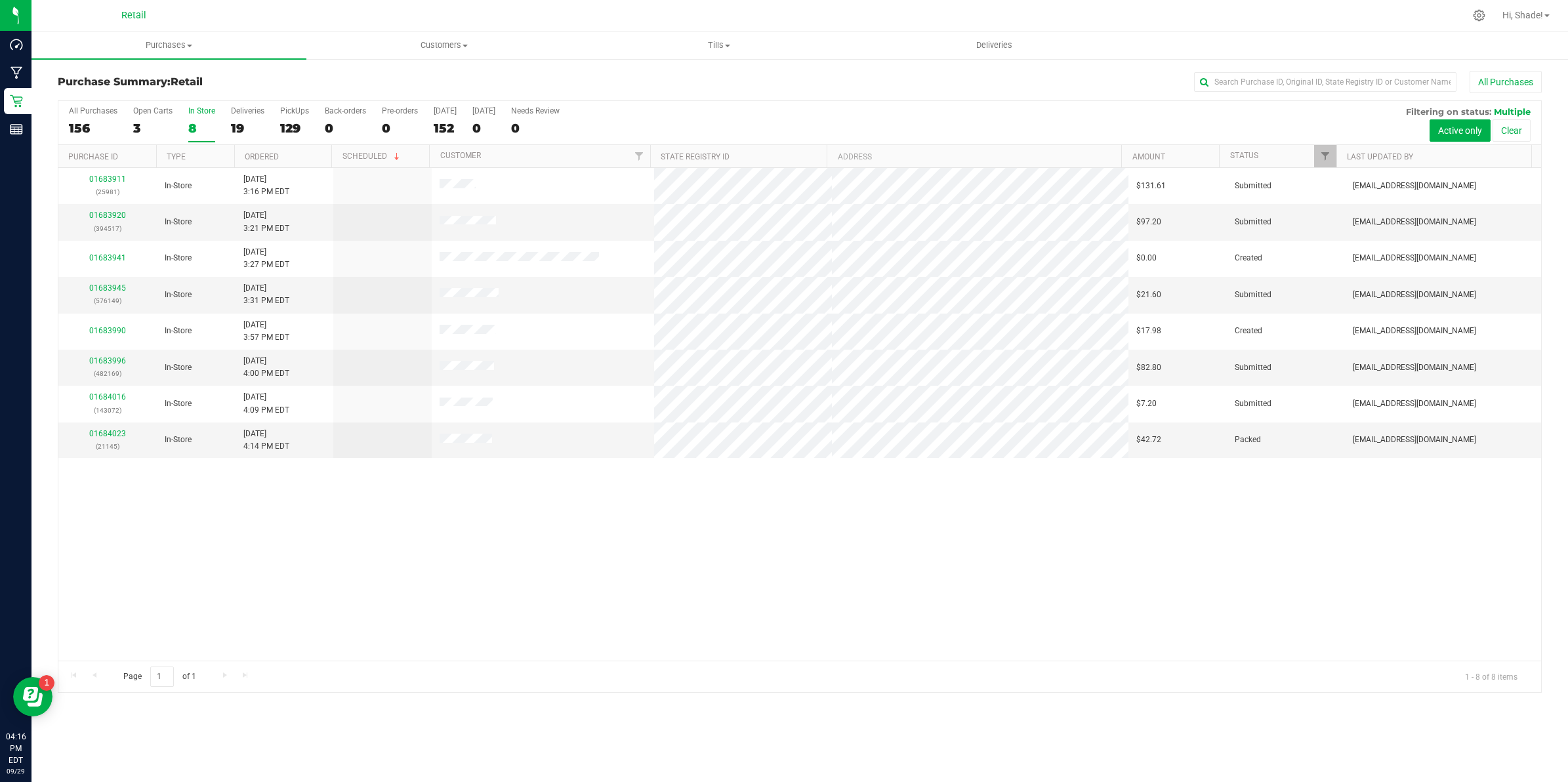
click at [178, 131] on div "All Purchases 156 Open Carts 3 In Store 8 Deliveries 19 PickUps 129 Back-orders…" at bounding box center [800, 123] width 1483 height 44
click at [184, 127] on div "All Purchases 156 Open Carts 3 In Store 8 Deliveries 19 PickUps 129 Back-orders…" at bounding box center [800, 123] width 1483 height 44
click at [67, 117] on div "All Purchases 156 Open Carts 3 In Store 8 Deliveries 19 PickUps 129 Back-orders…" at bounding box center [800, 123] width 1483 height 44
click at [92, 130] on div "156" at bounding box center [93, 128] width 49 height 15
click at [0, 0] on input "All Purchases 156" at bounding box center [0, 0] width 0 height 0
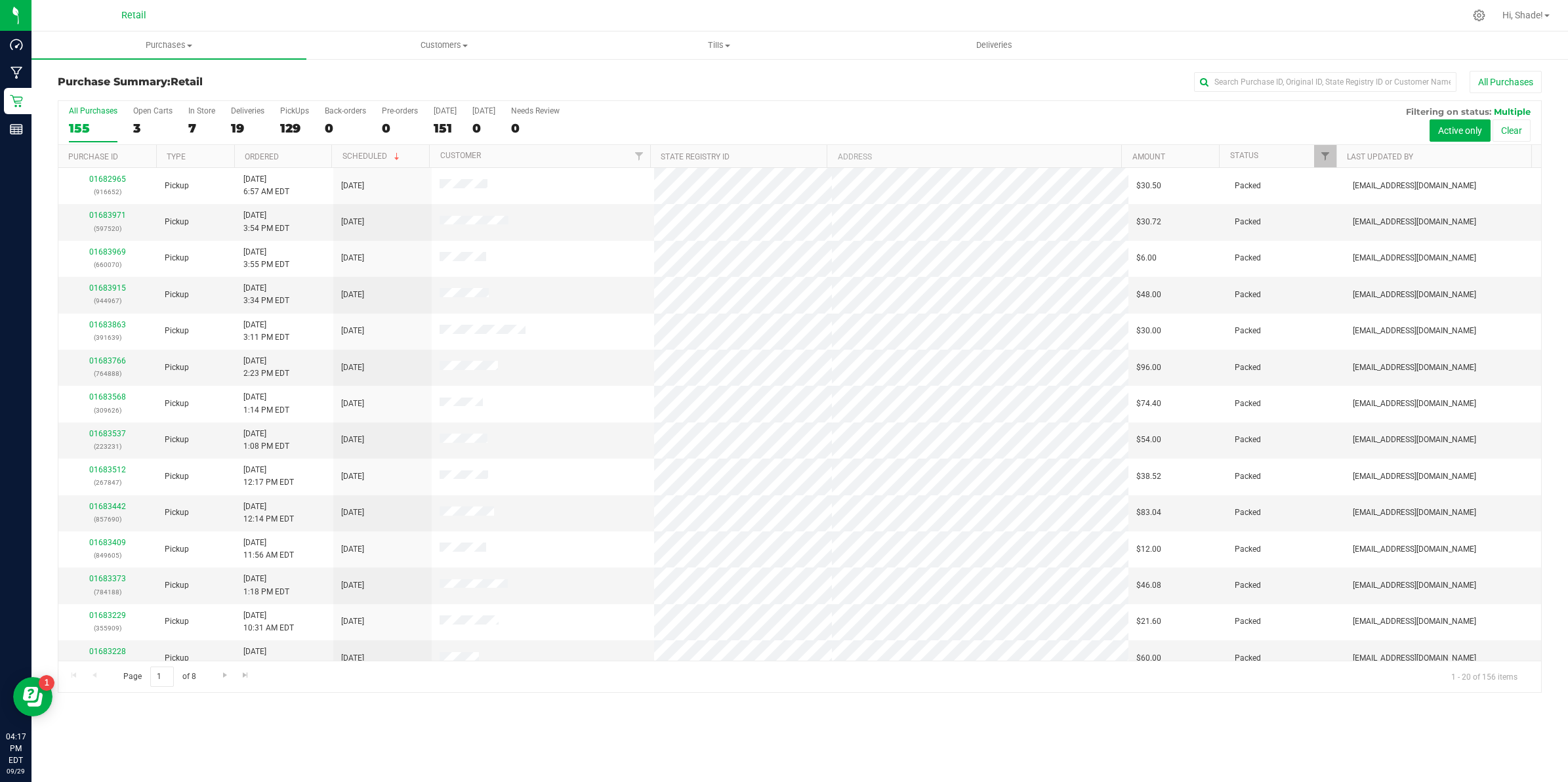
click at [180, 132] on div "All Purchases 155 Open Carts 3 In Store 7 Deliveries 19 PickUps 129 Back-orders…" at bounding box center [800, 123] width 1483 height 44
click at [191, 129] on div "7" at bounding box center [201, 128] width 27 height 15
click at [0, 0] on input "In Store 7" at bounding box center [0, 0] width 0 height 0
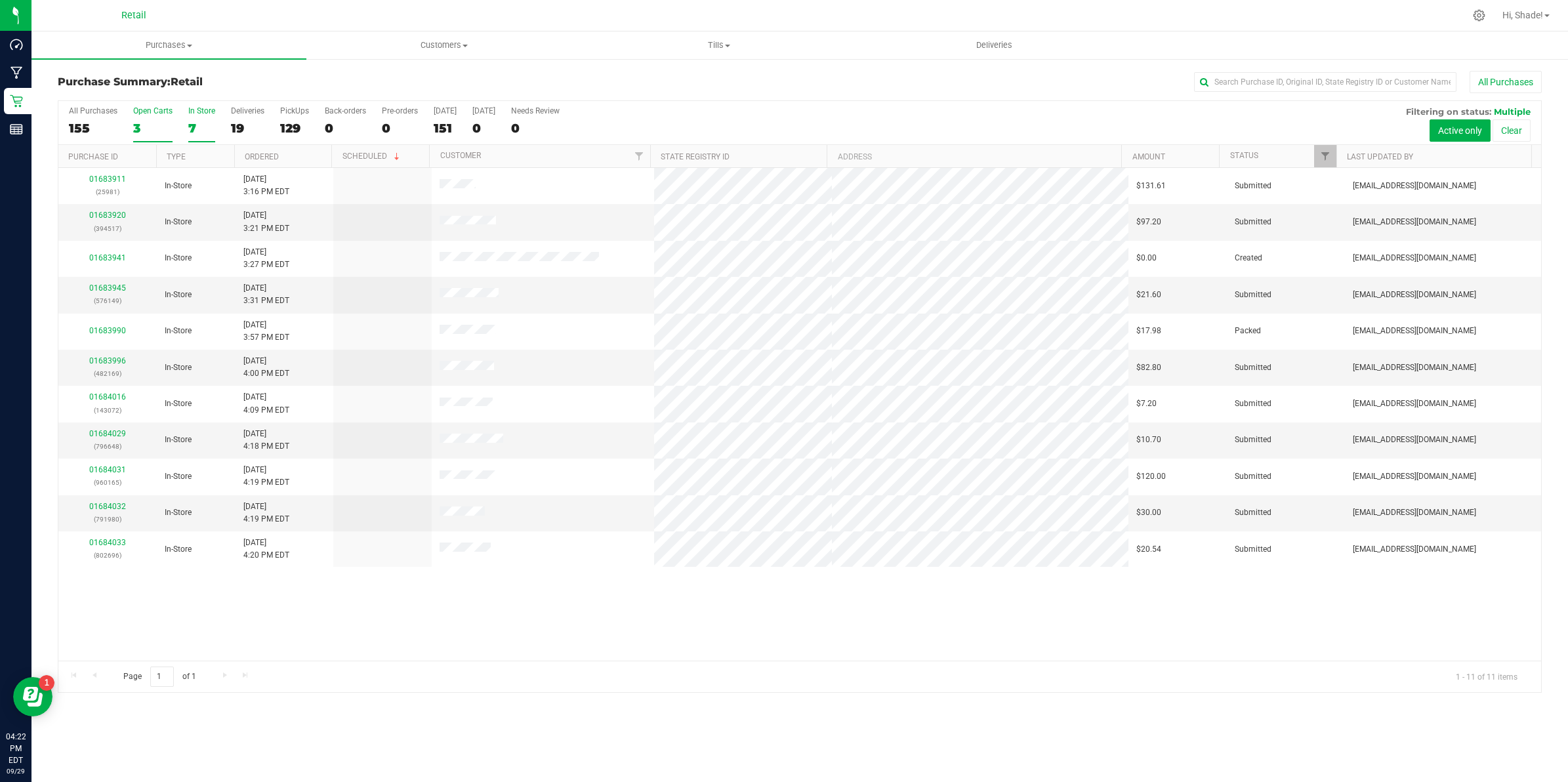
click at [151, 123] on div "3" at bounding box center [152, 128] width 39 height 15
click at [0, 0] on input "Open Carts 3" at bounding box center [0, 0] width 0 height 0
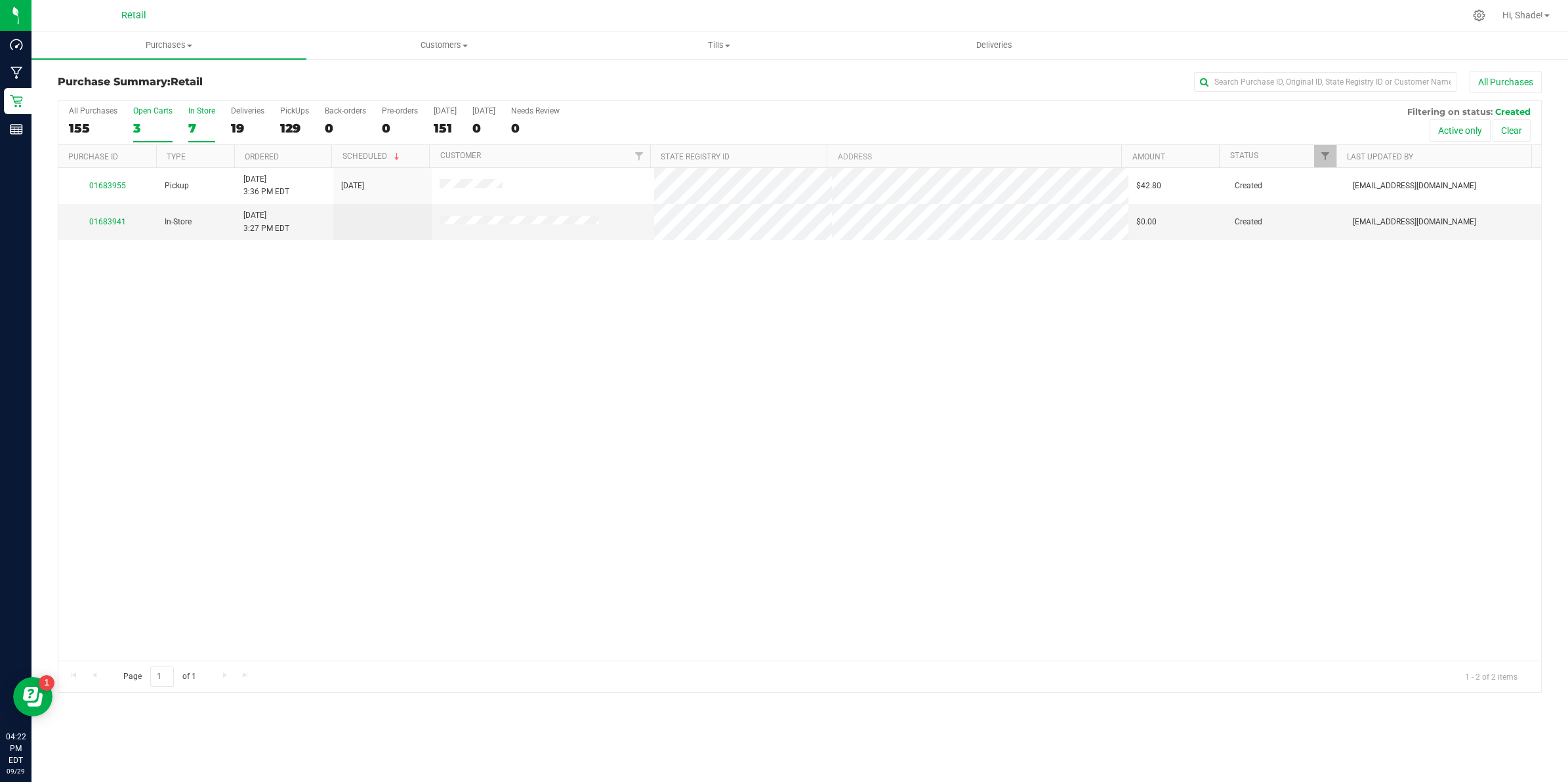
click at [188, 121] on div "7" at bounding box center [201, 128] width 27 height 15
click at [0, 0] on input "In Store 7" at bounding box center [0, 0] width 0 height 0
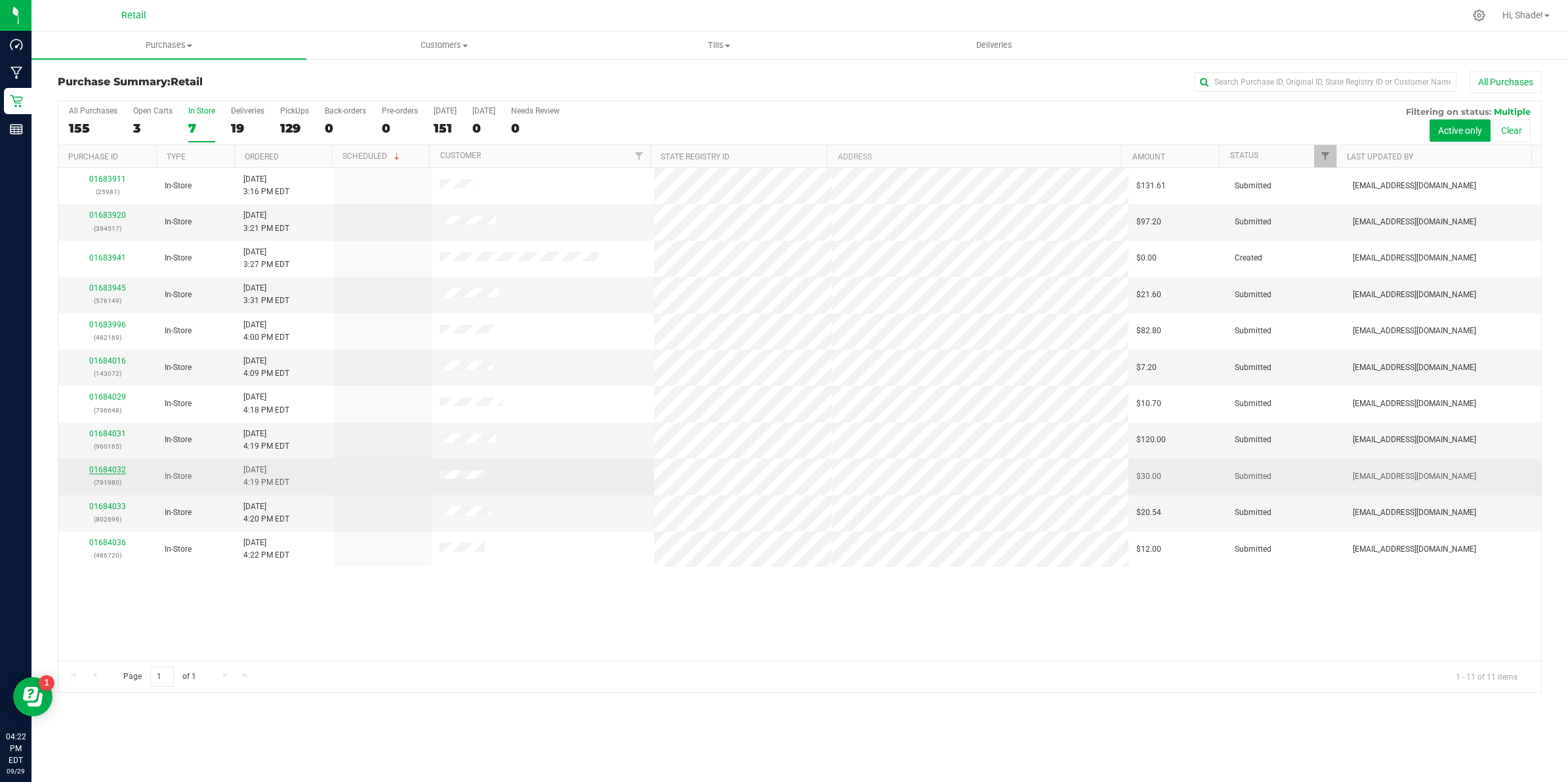
click at [113, 474] on link "01684032" at bounding box center [108, 470] width 37 height 10
click at [111, 471] on link "01684032" at bounding box center [108, 470] width 37 height 10
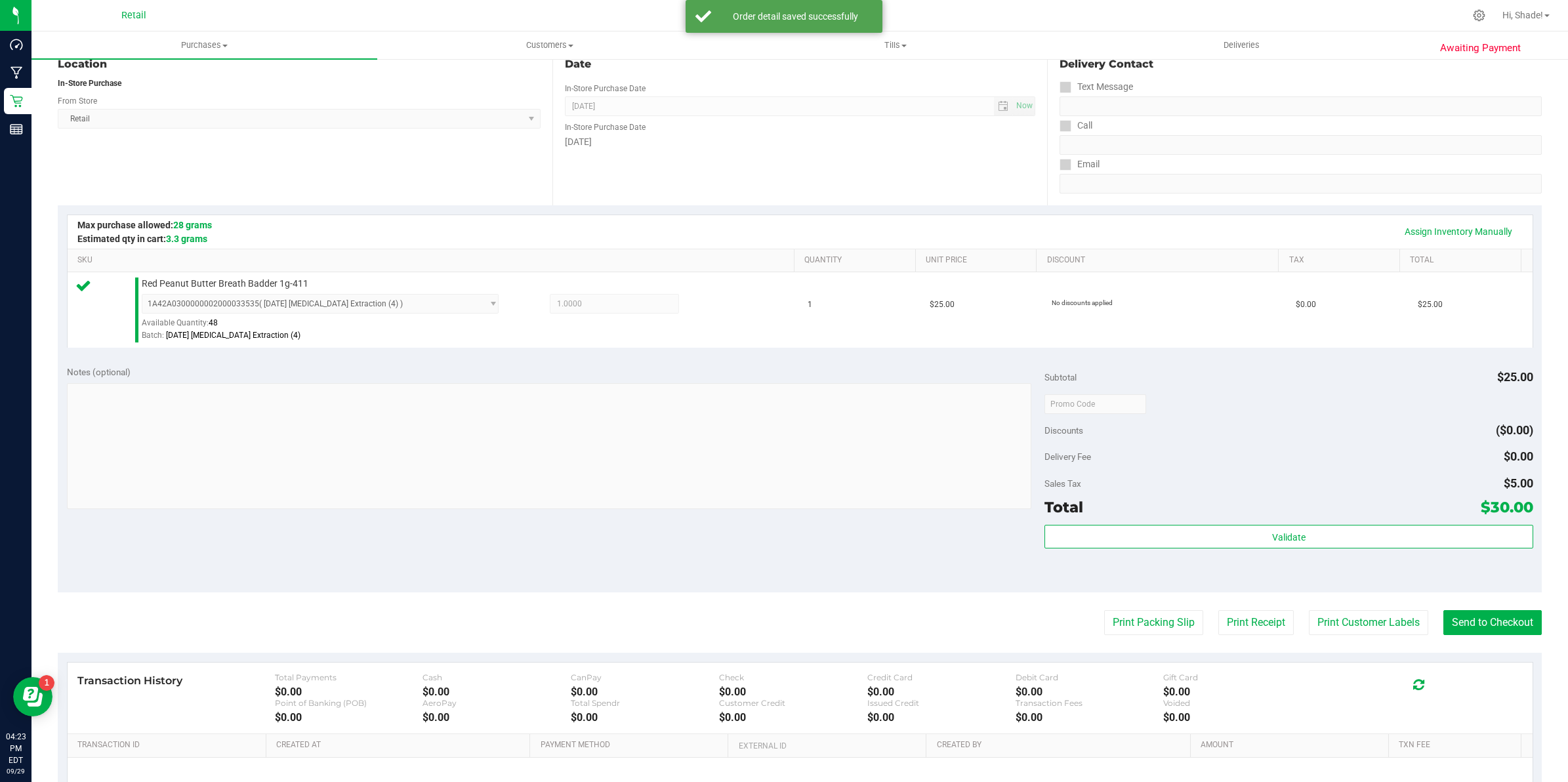
scroll to position [290, 0]
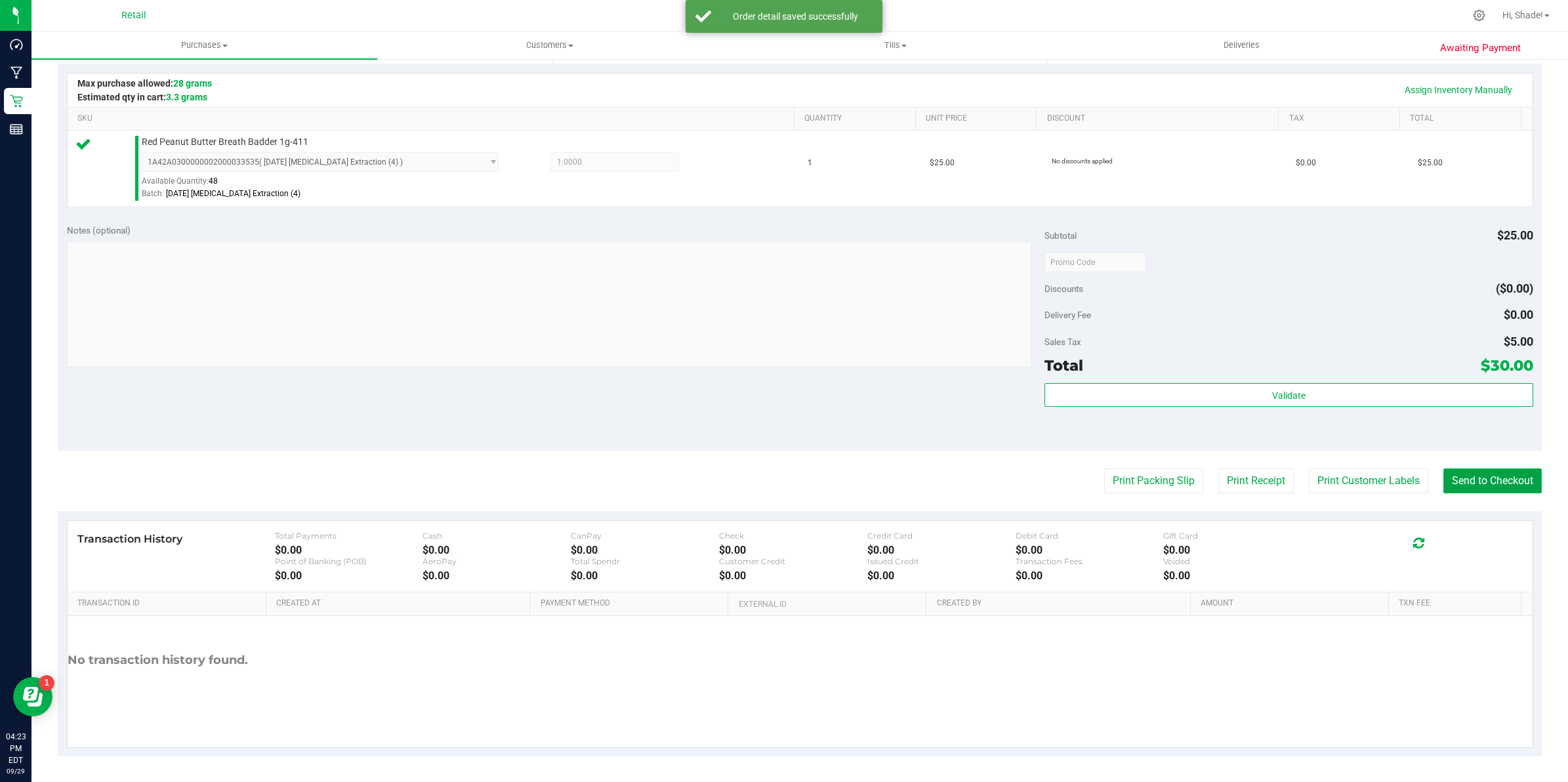
click at [1505, 484] on button "Send to Checkout" at bounding box center [1492, 480] width 98 height 25
